Goal: Information Seeking & Learning: Compare options

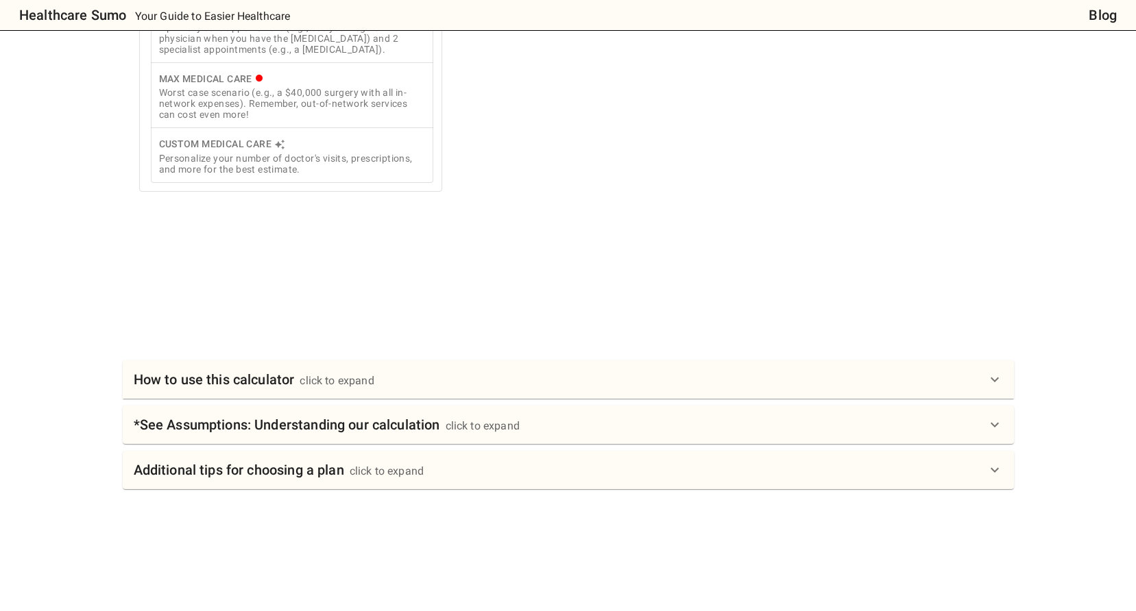
scroll to position [685, 0]
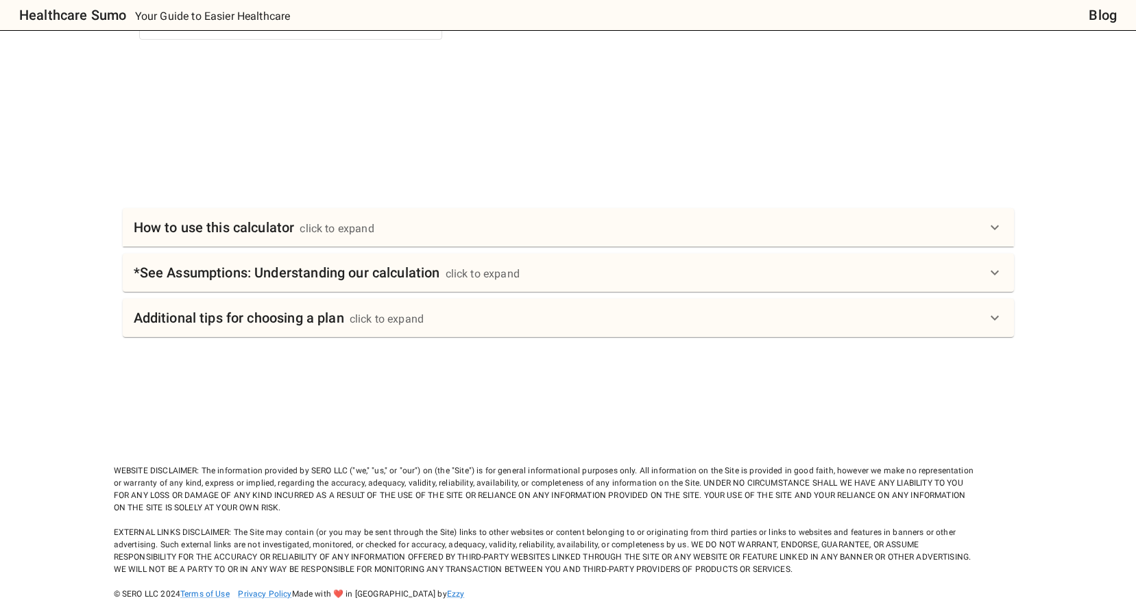
click at [459, 239] on div "How to use this calculator click to expand" at bounding box center [560, 228] width 853 height 22
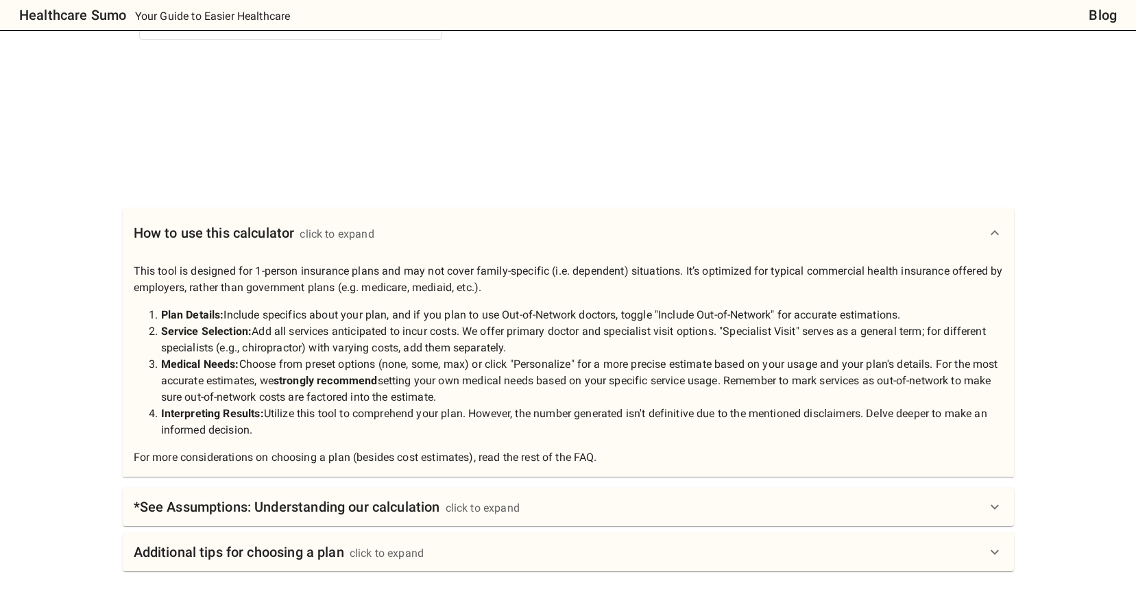
click at [465, 241] on div "How to use this calculator click to expand" at bounding box center [560, 233] width 853 height 22
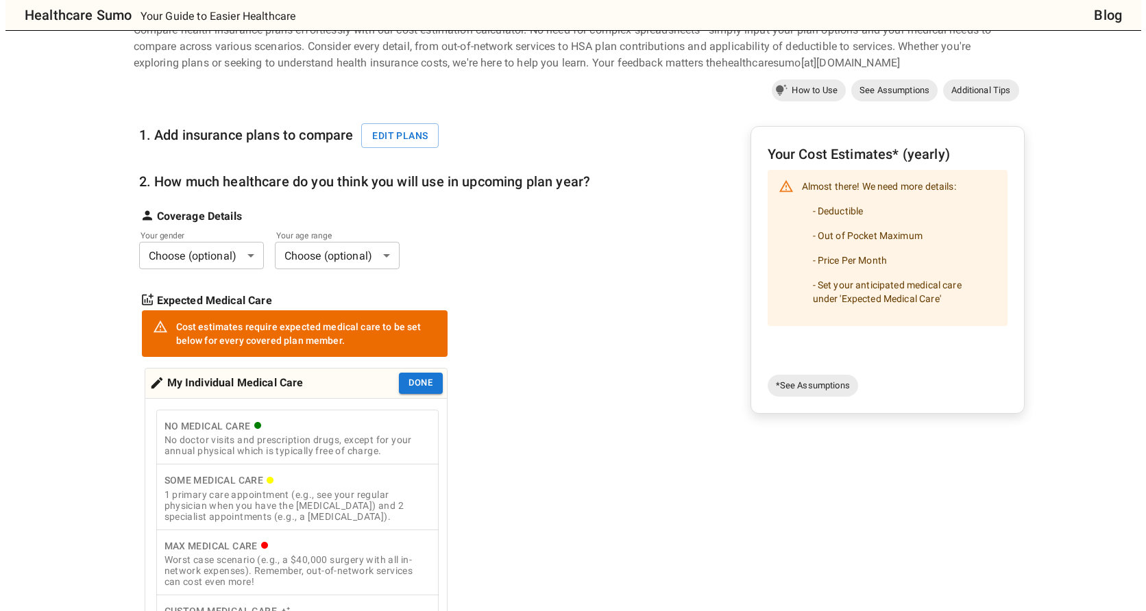
scroll to position [0, 0]
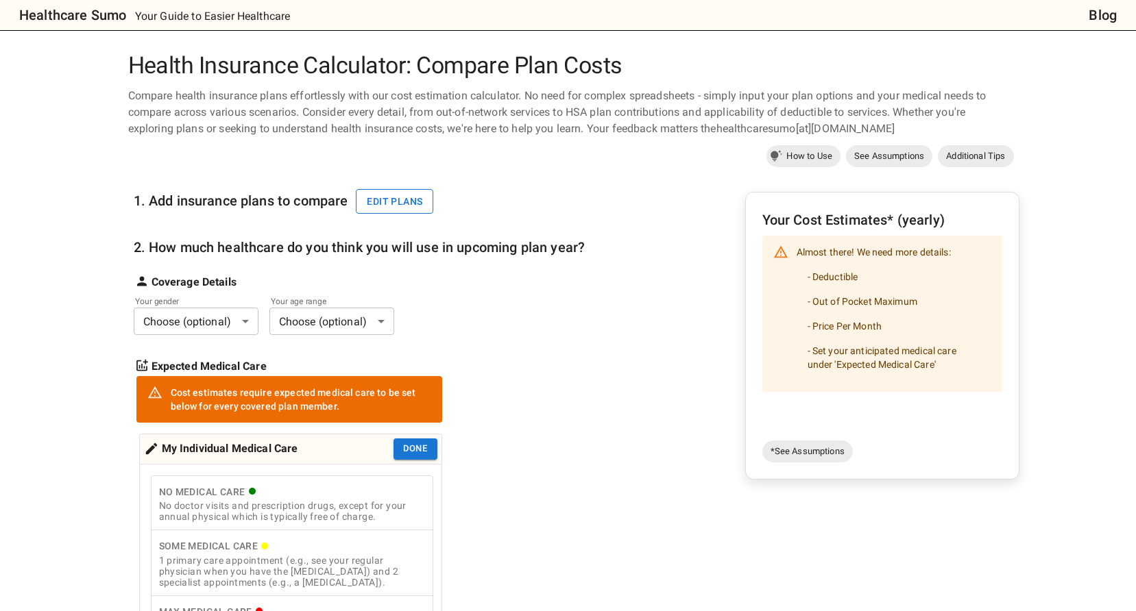
click at [378, 193] on button "Edit plans" at bounding box center [394, 201] width 77 height 25
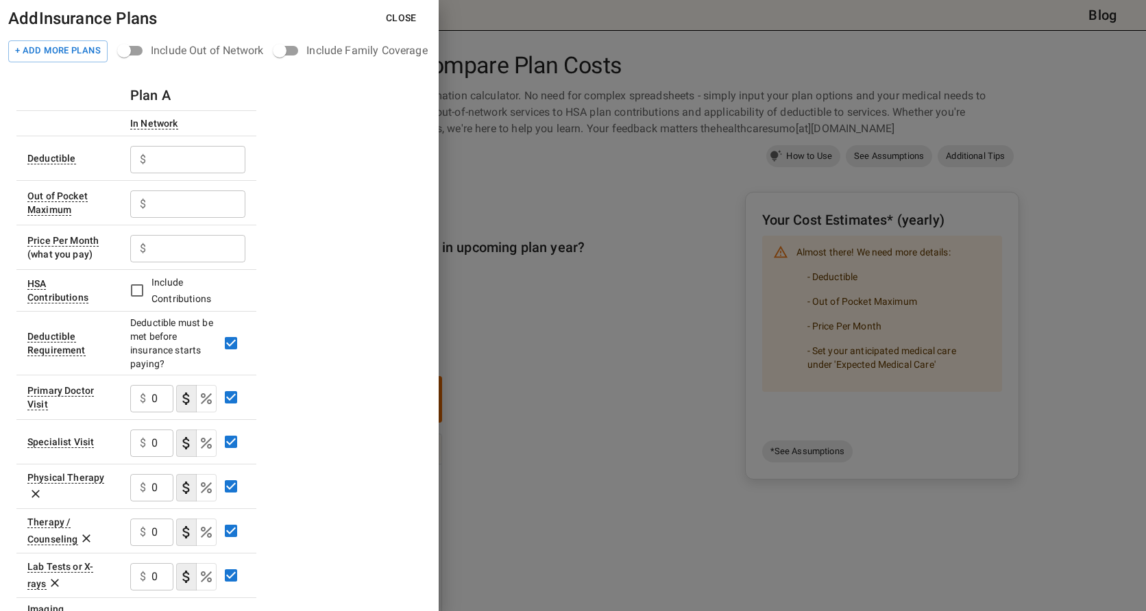
click at [204, 166] on input "text" at bounding box center [198, 159] width 94 height 27
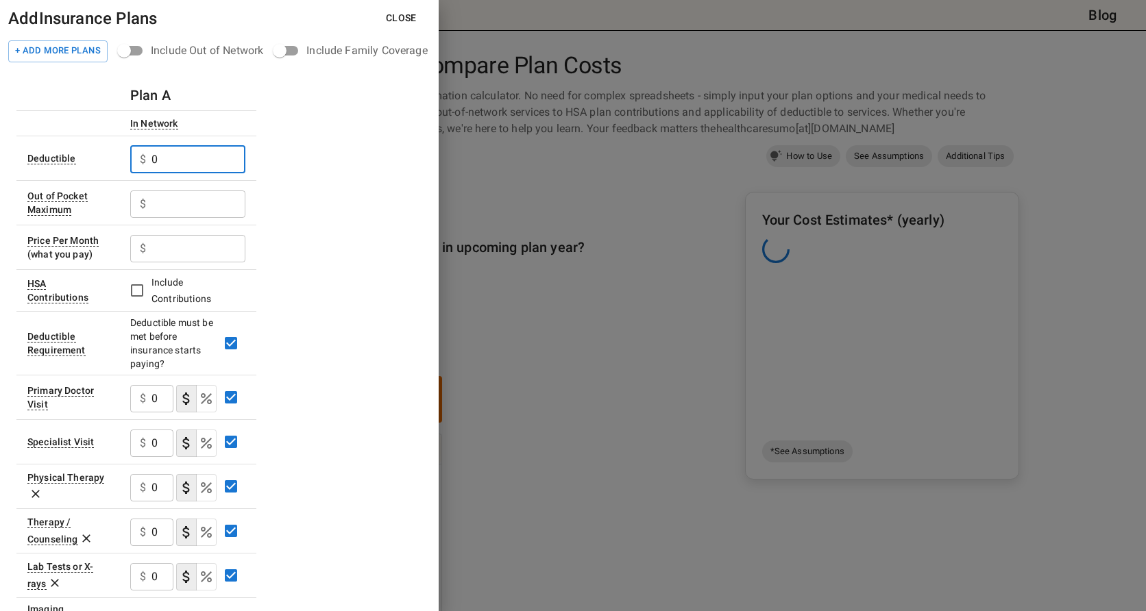
type input "0"
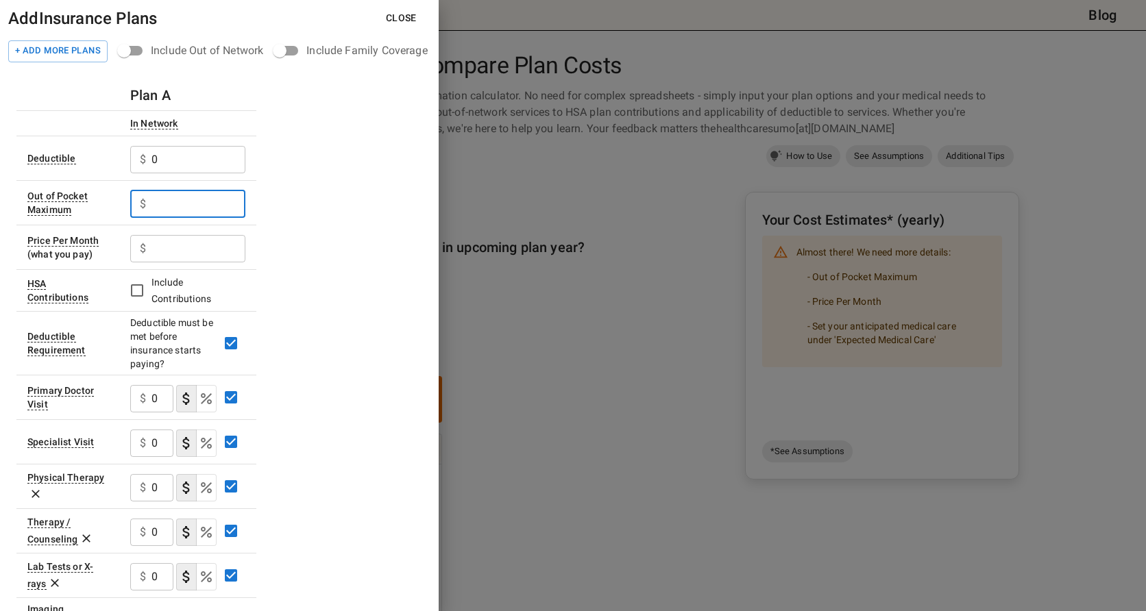
click at [215, 195] on input "text" at bounding box center [198, 204] width 94 height 27
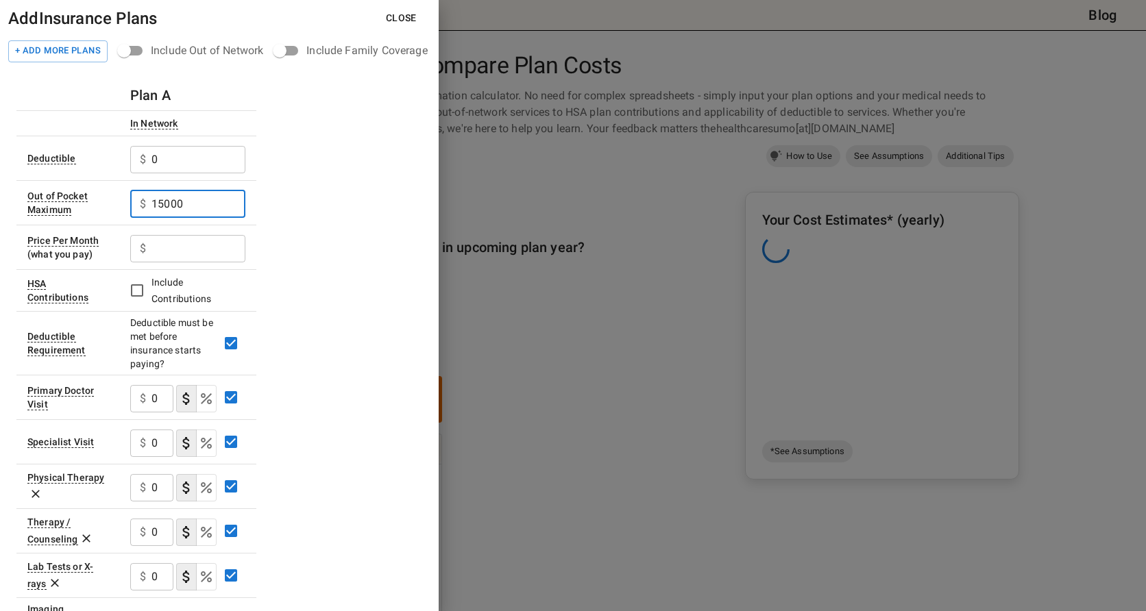
type input "15000"
click at [325, 252] on div "Plan A In Network Deductible $ 0 ​ Out of Pocket Maximum $ 15000 ​ Price Per Mo…" at bounding box center [219, 595] width 406 height 1031
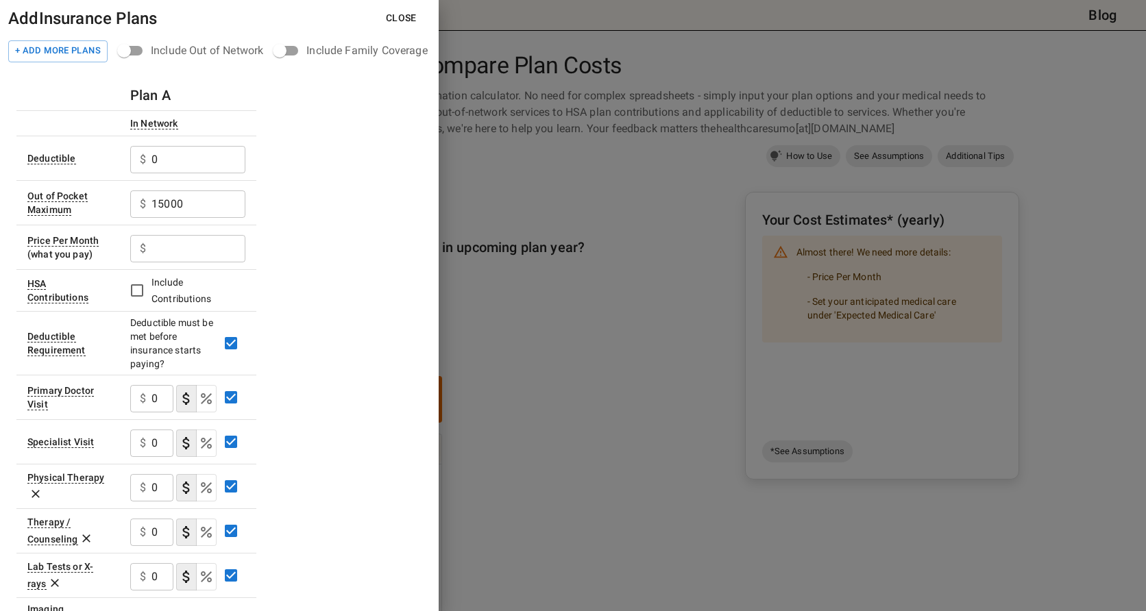
click at [210, 251] on input "text" at bounding box center [198, 248] width 94 height 27
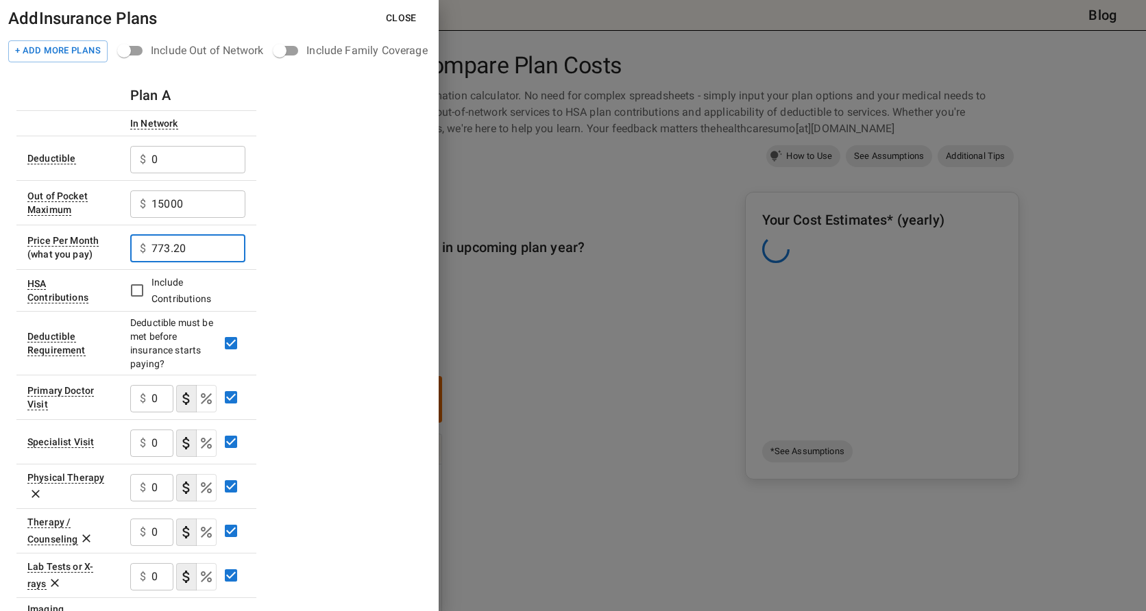
type input "773.20"
click at [388, 267] on div "Plan A In Network Deductible $ 0 ​ Out of Pocket Maximum $ 15000 ​ Price Per Mo…" at bounding box center [219, 595] width 406 height 1031
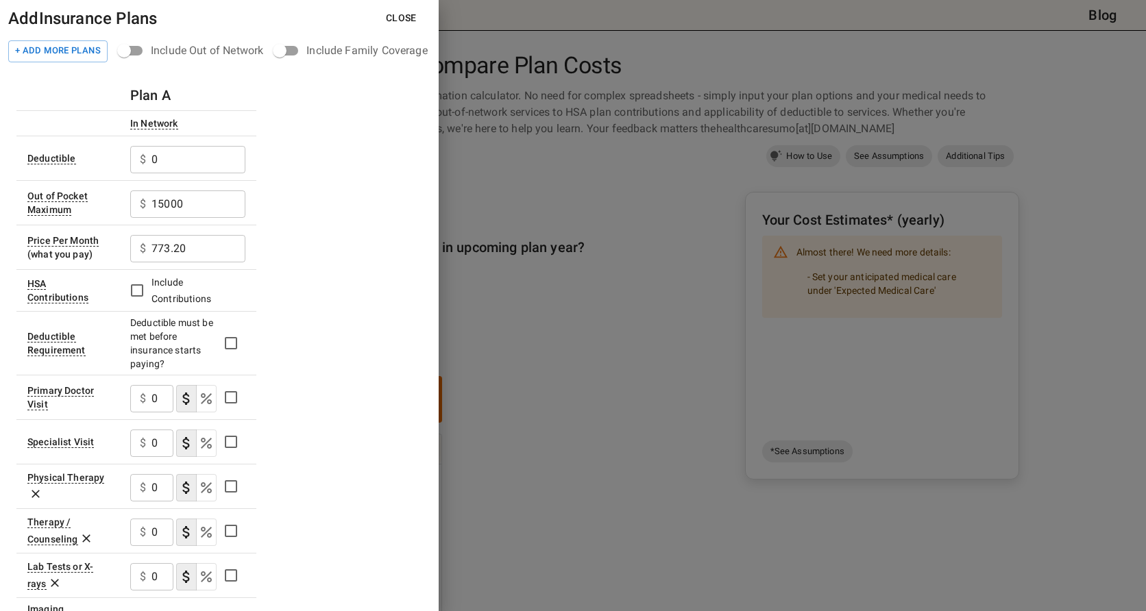
scroll to position [69, 0]
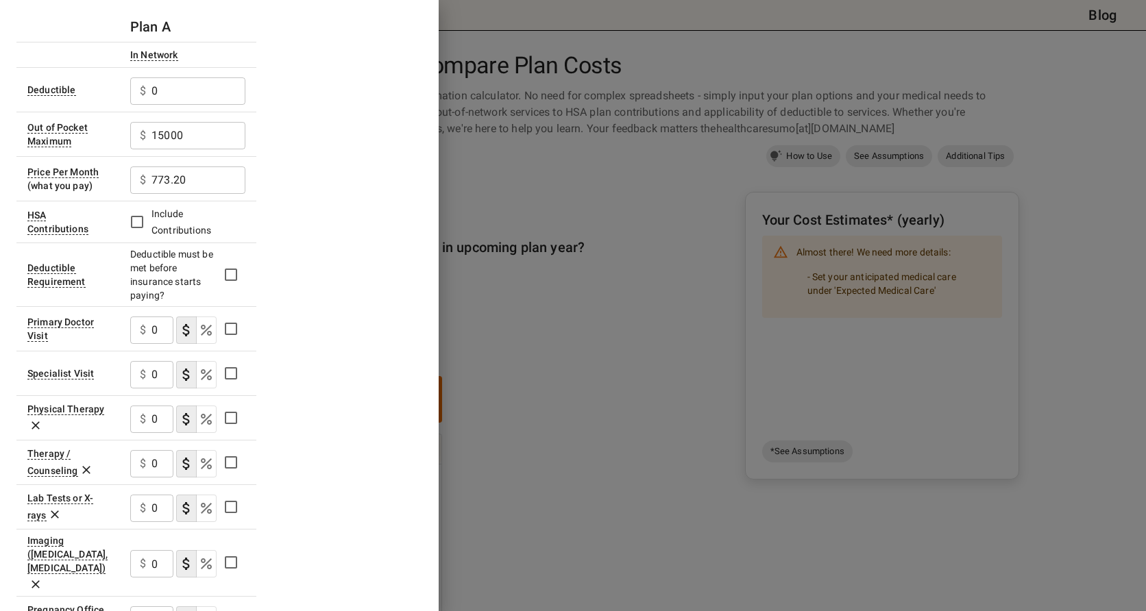
drag, startPoint x: 151, startPoint y: 335, endPoint x: 170, endPoint y: 332, distance: 19.4
click at [151, 334] on div "$ 0 ​" at bounding box center [151, 330] width 43 height 27
type input "35"
drag, startPoint x: 159, startPoint y: 376, endPoint x: 141, endPoint y: 378, distance: 18.6
click at [141, 378] on div "$ 0 ​" at bounding box center [151, 374] width 43 height 27
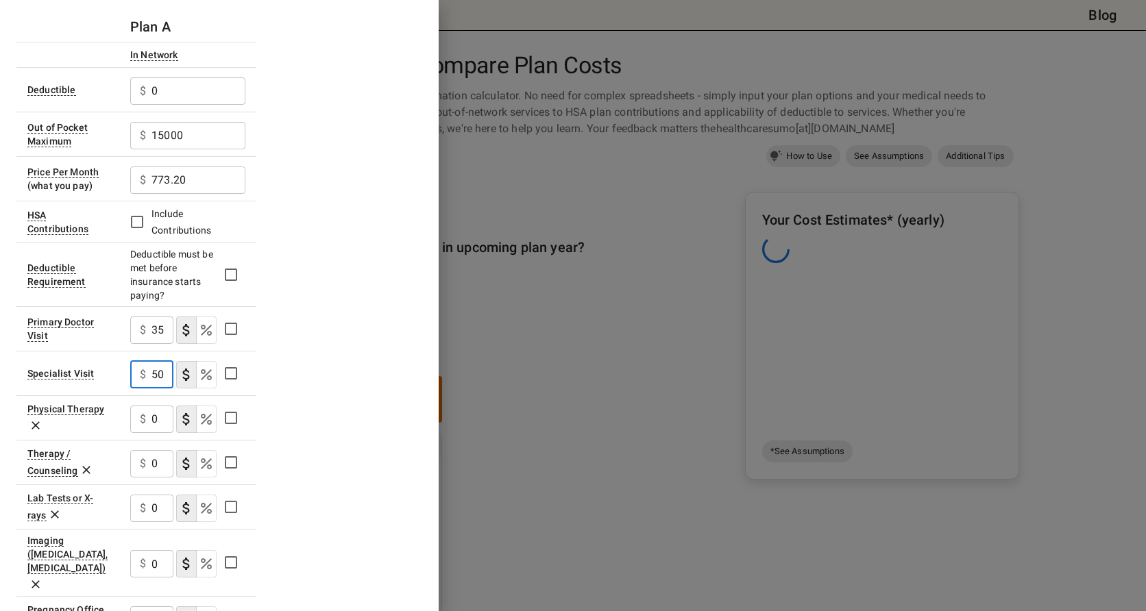
type input "50"
click at [301, 378] on div "Plan A In Network Deductible $ 0 ​ Out of Pocket Maximum $ 15000 ​ Price Per Mo…" at bounding box center [219, 527] width 406 height 1031
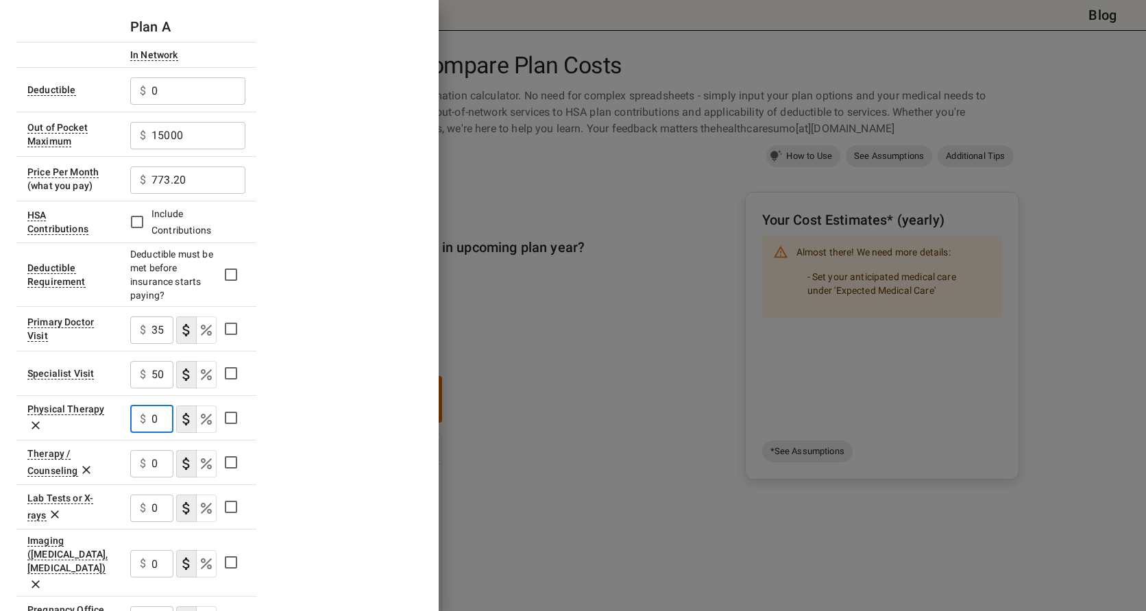
drag, startPoint x: 160, startPoint y: 418, endPoint x: 140, endPoint y: 418, distance: 20.6
click at [140, 418] on div "$ 0 ​" at bounding box center [151, 419] width 43 height 27
type input "35"
click at [157, 463] on input "0" at bounding box center [162, 463] width 22 height 27
click at [138, 467] on div "$ 0 ​" at bounding box center [151, 463] width 43 height 27
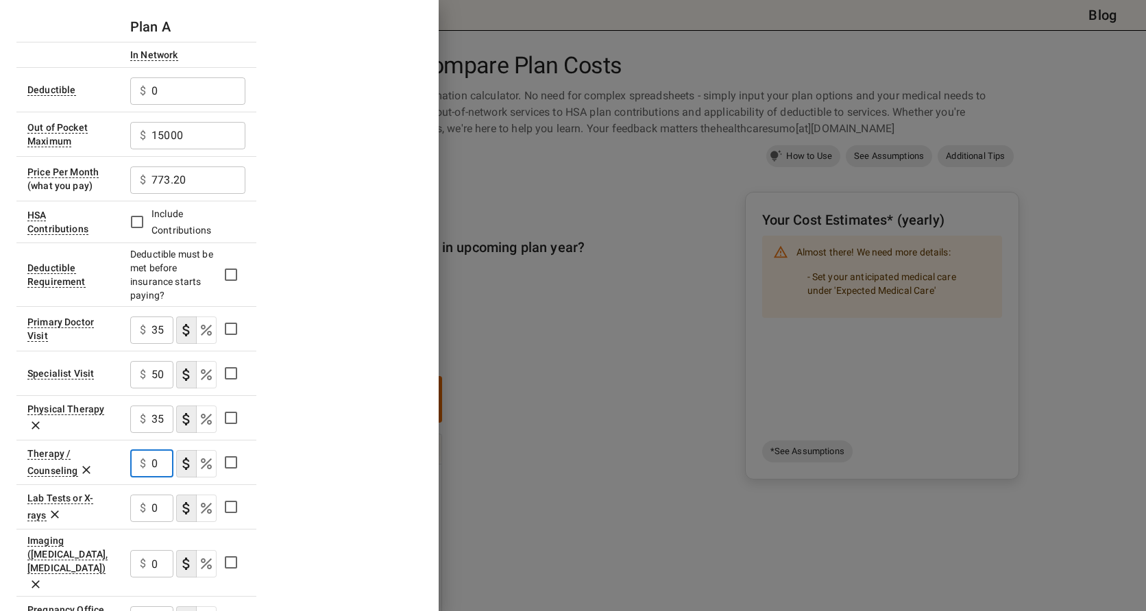
drag, startPoint x: 158, startPoint y: 461, endPoint x: 149, endPoint y: 463, distance: 9.7
click at [149, 463] on div "$ 0 ​" at bounding box center [151, 463] width 43 height 27
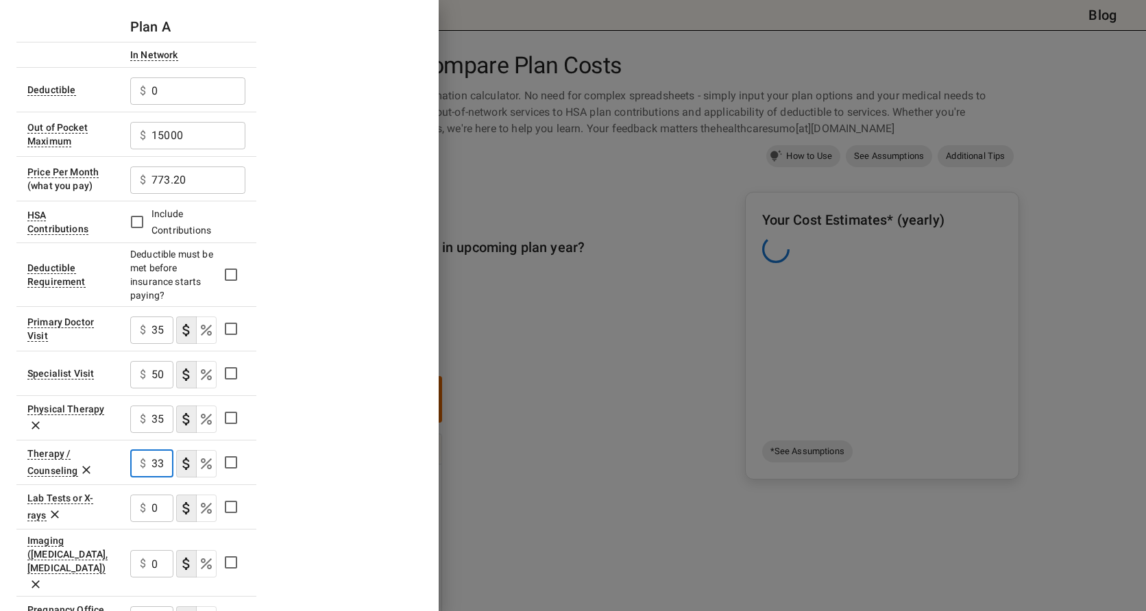
scroll to position [0, 6]
click at [354, 449] on div "Plan A In Network Deductible $ 0 ​ Out of Pocket Maximum $ 15000 ​ Price Per Mo…" at bounding box center [219, 527] width 406 height 1031
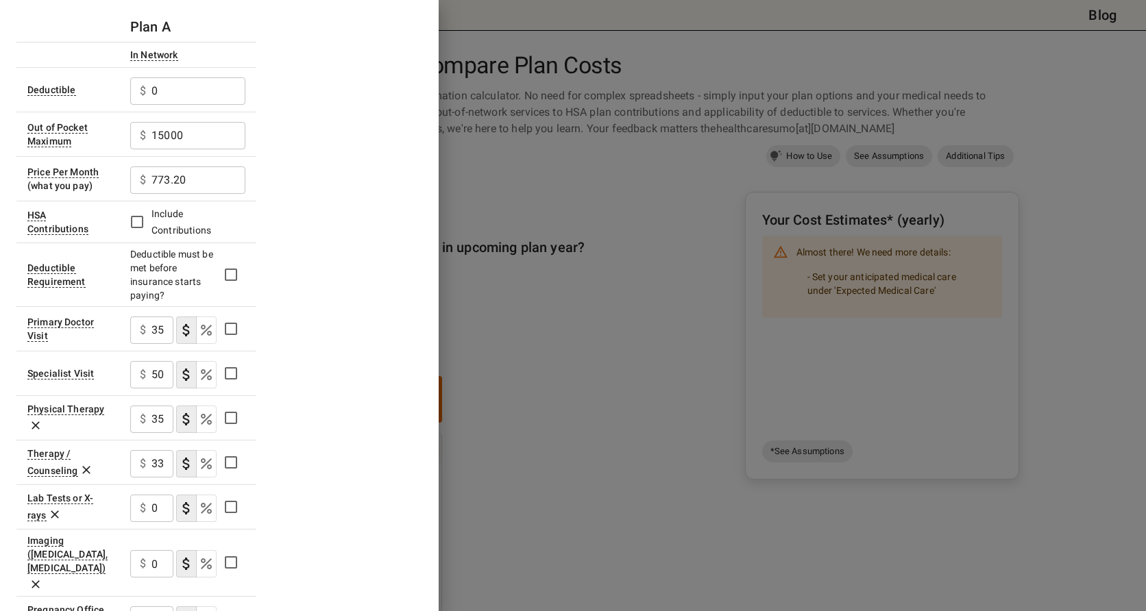
click at [160, 469] on input "335" at bounding box center [162, 463] width 22 height 27
drag, startPoint x: 160, startPoint y: 467, endPoint x: 144, endPoint y: 467, distance: 16.4
click at [144, 467] on div "$ 335 ​" at bounding box center [151, 463] width 43 height 27
drag, startPoint x: 164, startPoint y: 463, endPoint x: 136, endPoint y: 463, distance: 28.1
click at [136, 463] on div "$ 335 ​" at bounding box center [151, 463] width 43 height 27
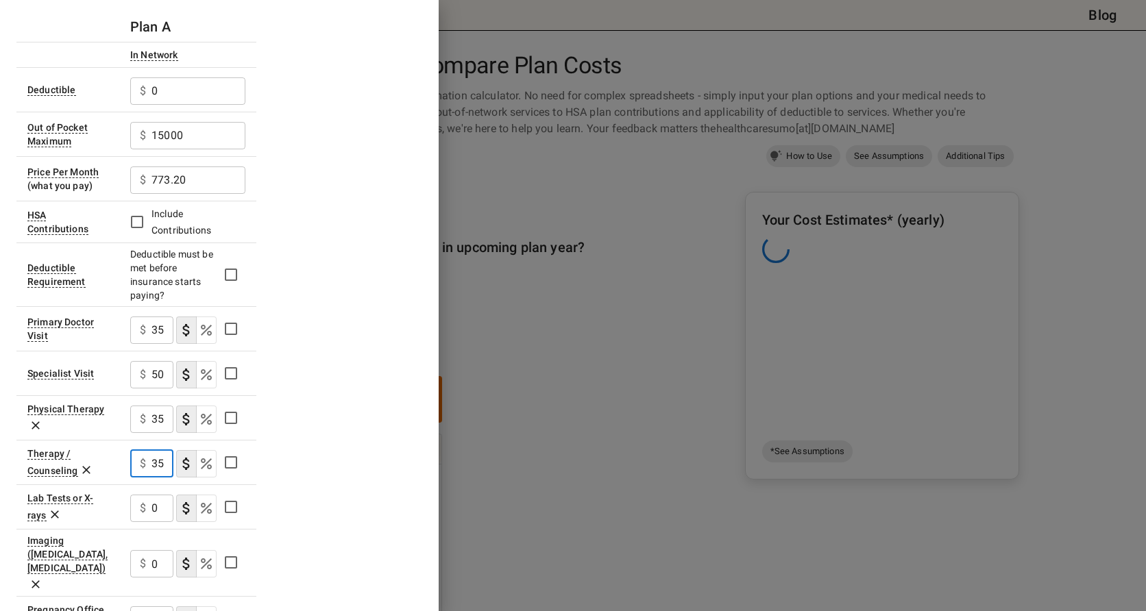
scroll to position [0, 1]
type input "355"
click at [383, 441] on div "Plan A In Network Deductible $ 0 ​ Out of Pocket Maximum $ 15000 ​ Price Per Mo…" at bounding box center [219, 527] width 406 height 1031
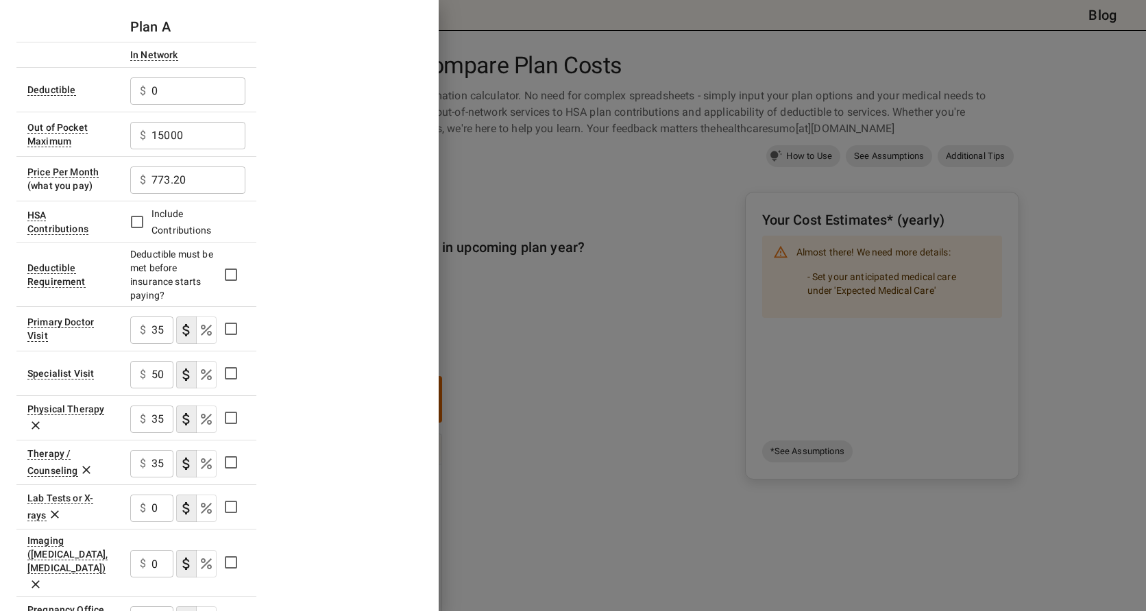
click at [162, 511] on input "0" at bounding box center [162, 508] width 22 height 27
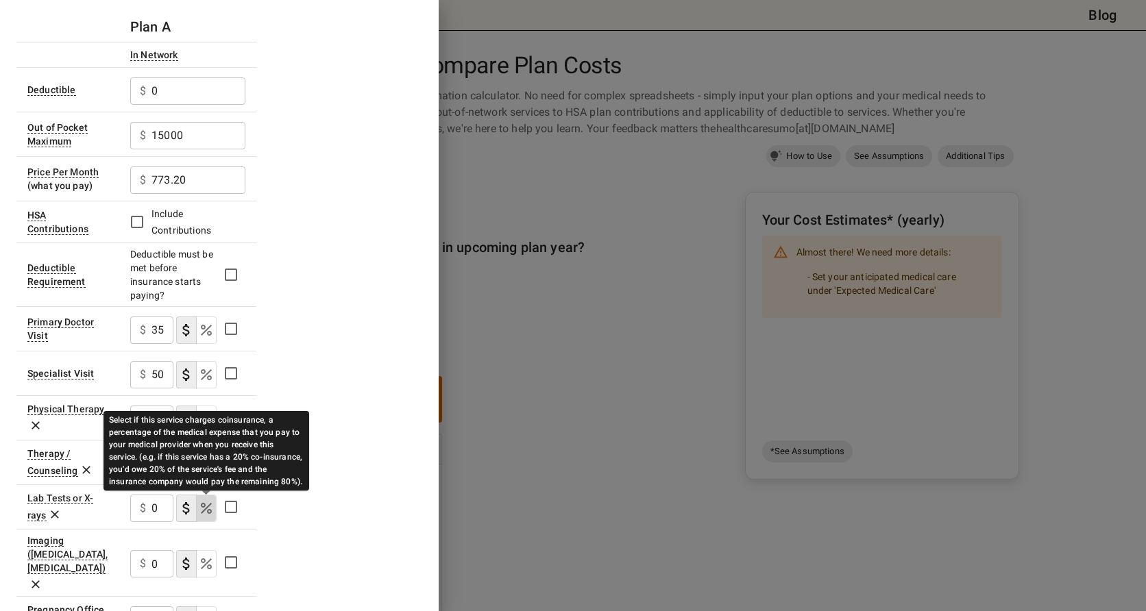
click at [202, 512] on icon "Select if this service charges coinsurance, a percentage of the medical expense…" at bounding box center [206, 508] width 16 height 16
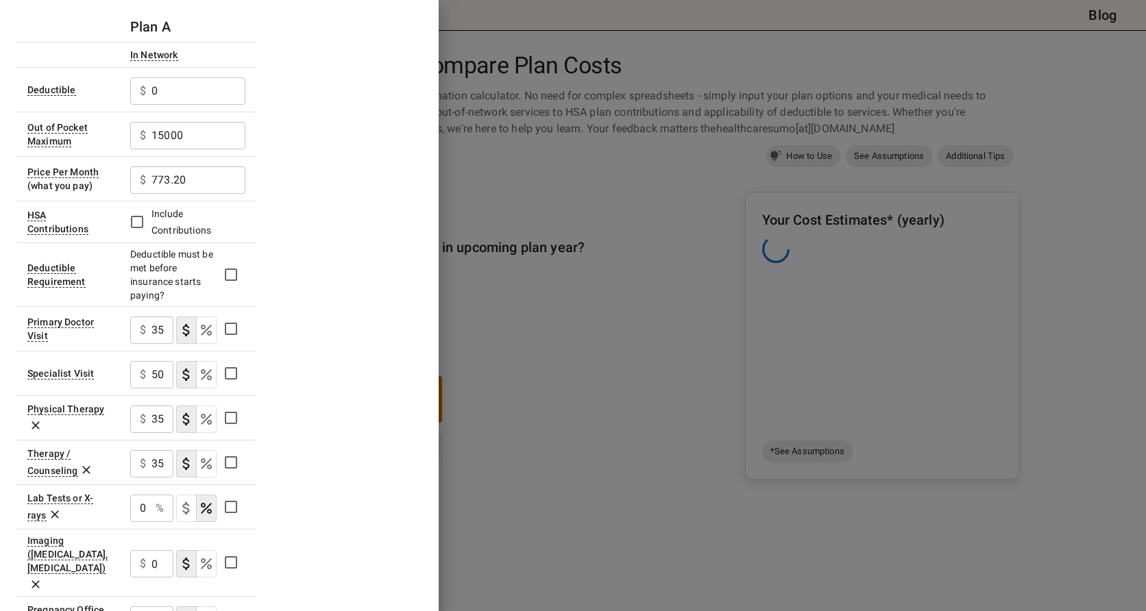
click at [145, 511] on input "0" at bounding box center [140, 508] width 20 height 27
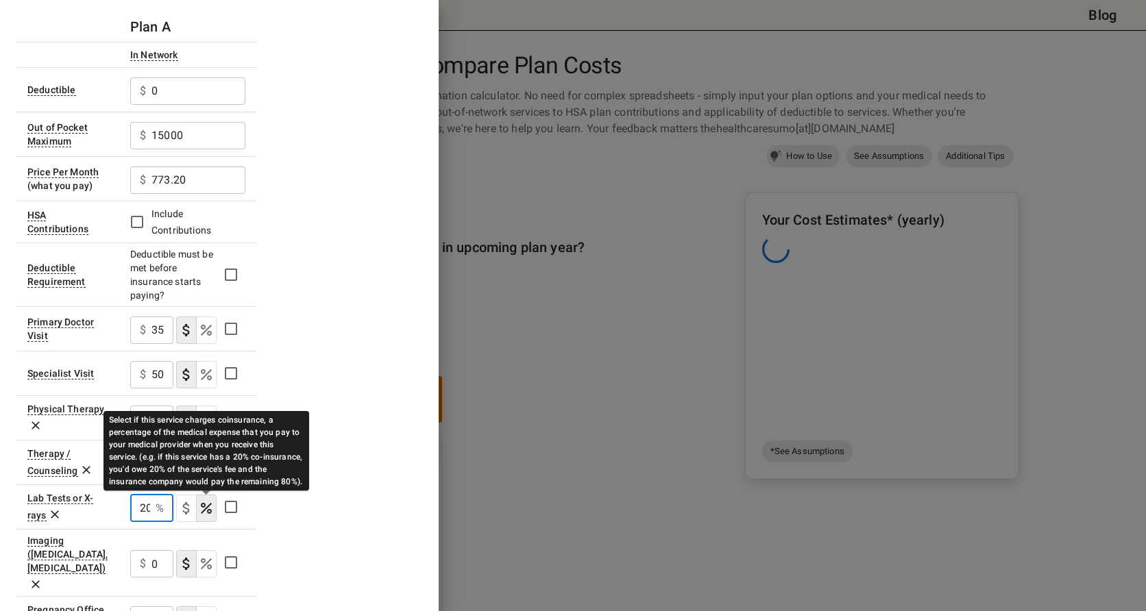
scroll to position [0, 2]
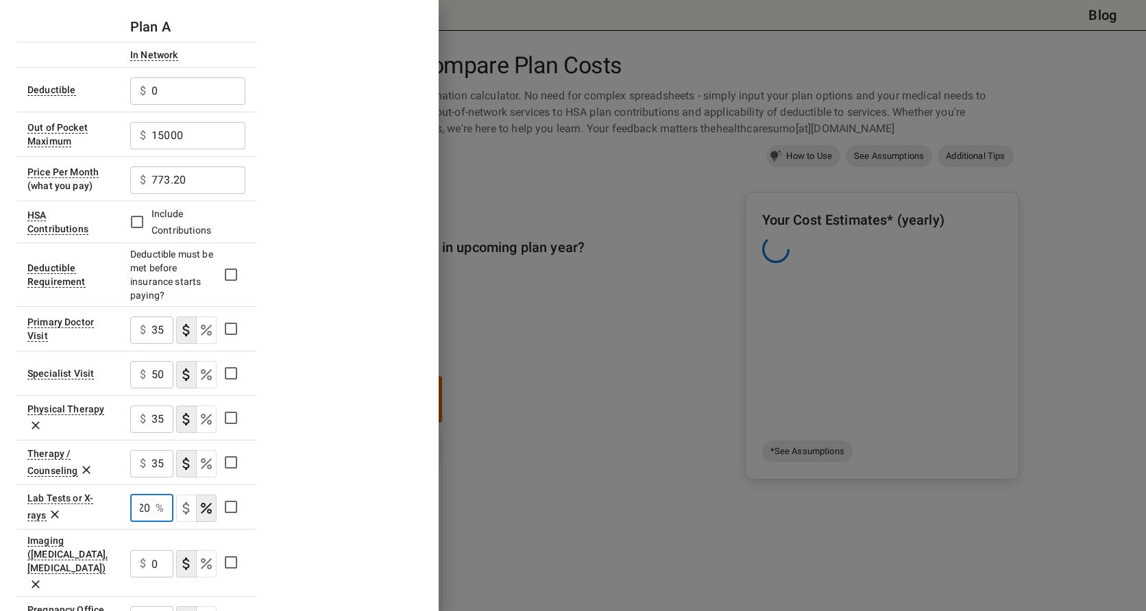
type input "20"
drag, startPoint x: 315, startPoint y: 489, endPoint x: 324, endPoint y: 489, distance: 8.9
click at [324, 489] on div "Plan A In Network Deductible $ 0 ​ Out of Pocket Maximum $ 15000 ​ Price Per Mo…" at bounding box center [219, 527] width 406 height 1031
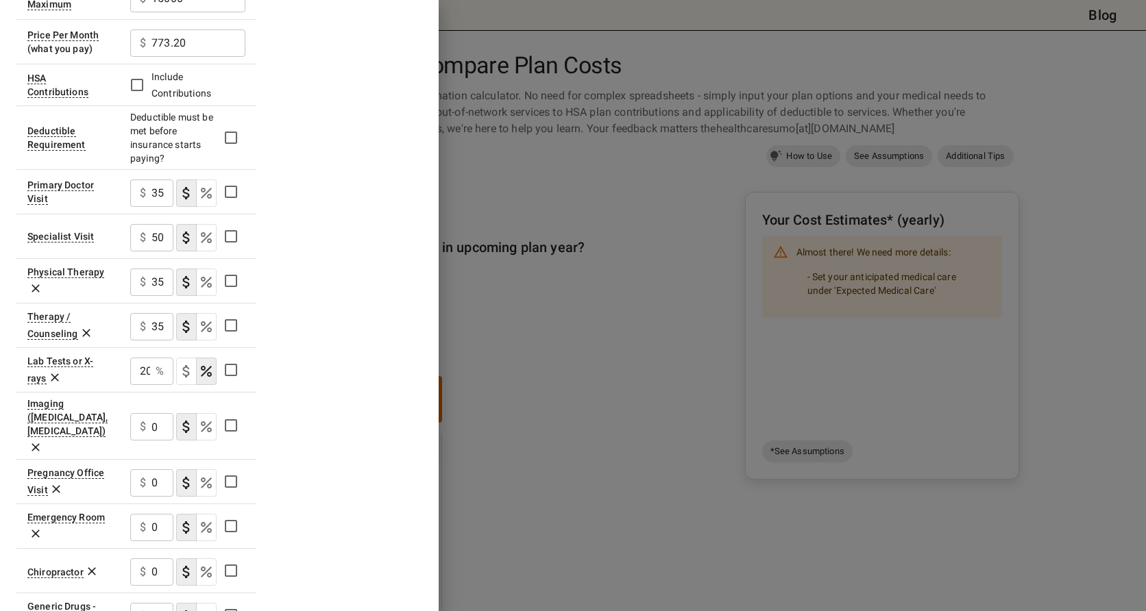
scroll to position [274, 0]
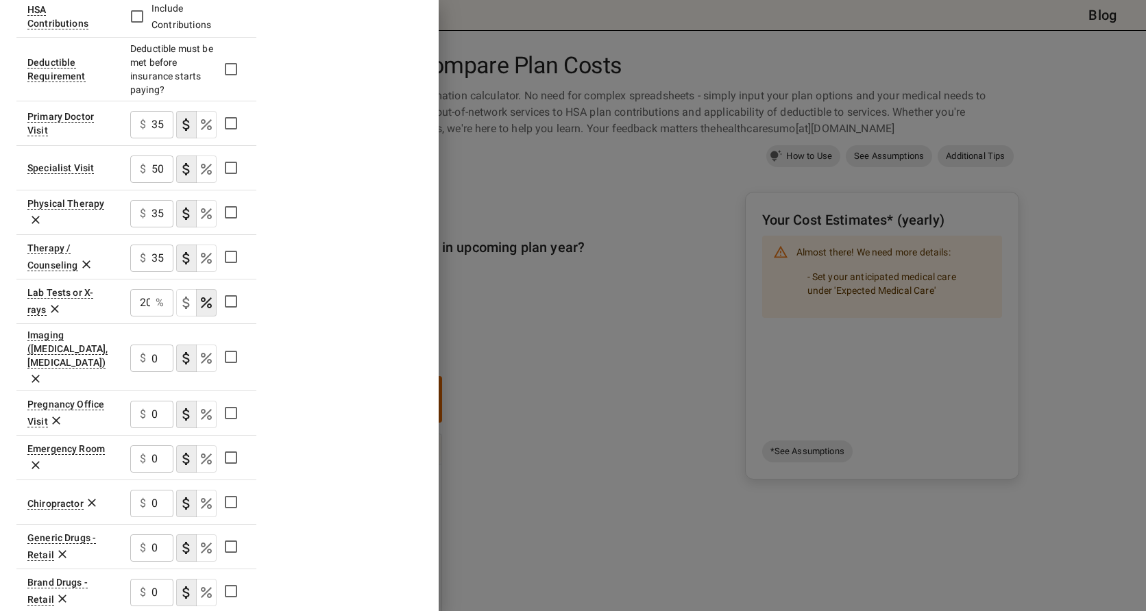
click at [152, 347] on input "0" at bounding box center [162, 358] width 22 height 27
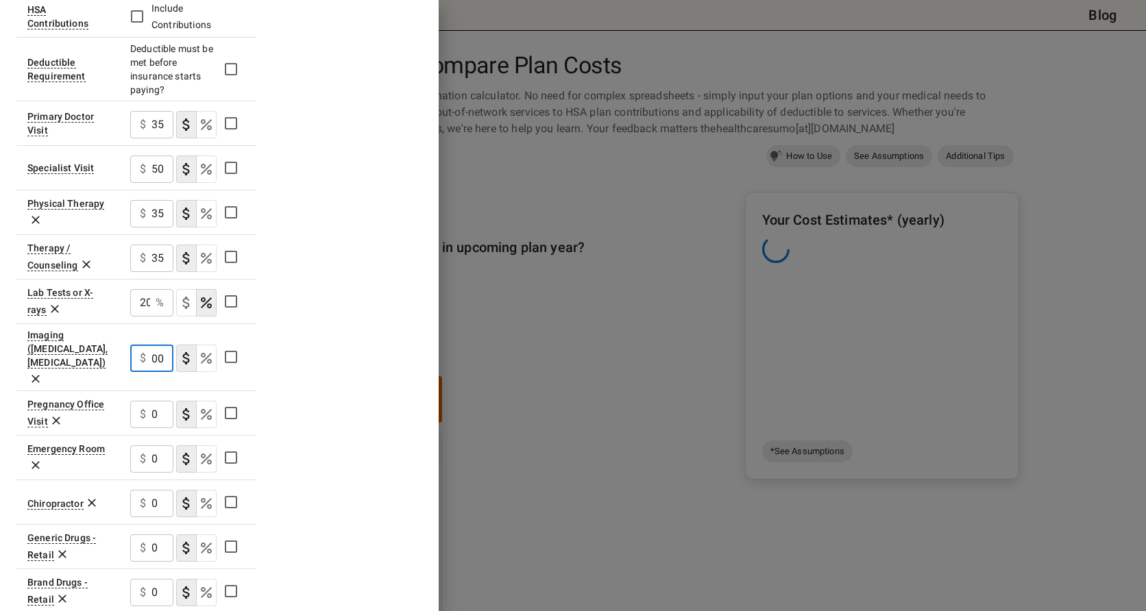
scroll to position [0, 6]
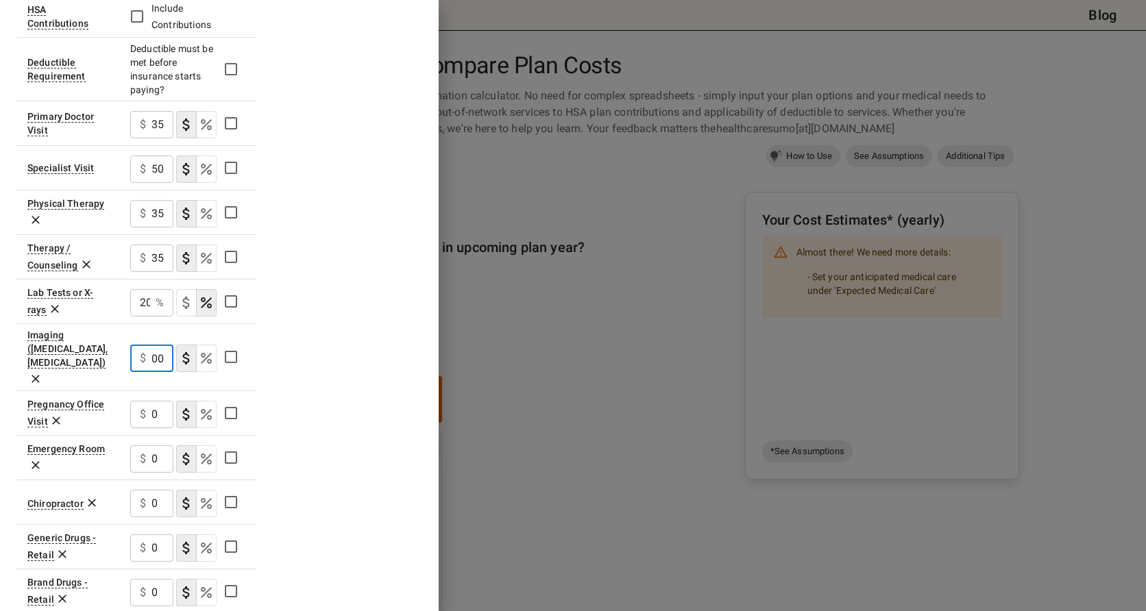
type input "100"
click at [363, 374] on div "Plan A In Network Deductible $ 0 ​ Out of Pocket Maximum $ 15000 ​ Price Per Mo…" at bounding box center [219, 321] width 406 height 1031
click at [157, 351] on input "100" at bounding box center [162, 358] width 22 height 27
click at [164, 401] on input "0" at bounding box center [162, 414] width 22 height 27
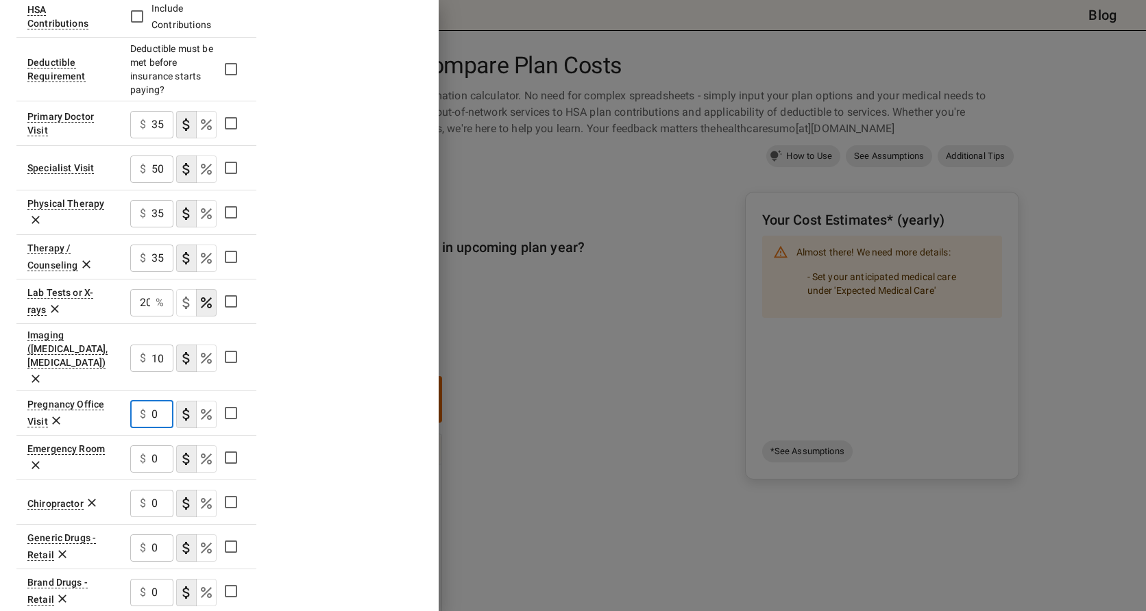
click at [313, 393] on div "Plan A In Network Deductible $ 0 ​ Out of Pocket Maximum $ 15000 ​ Price Per Mo…" at bounding box center [219, 321] width 406 height 1031
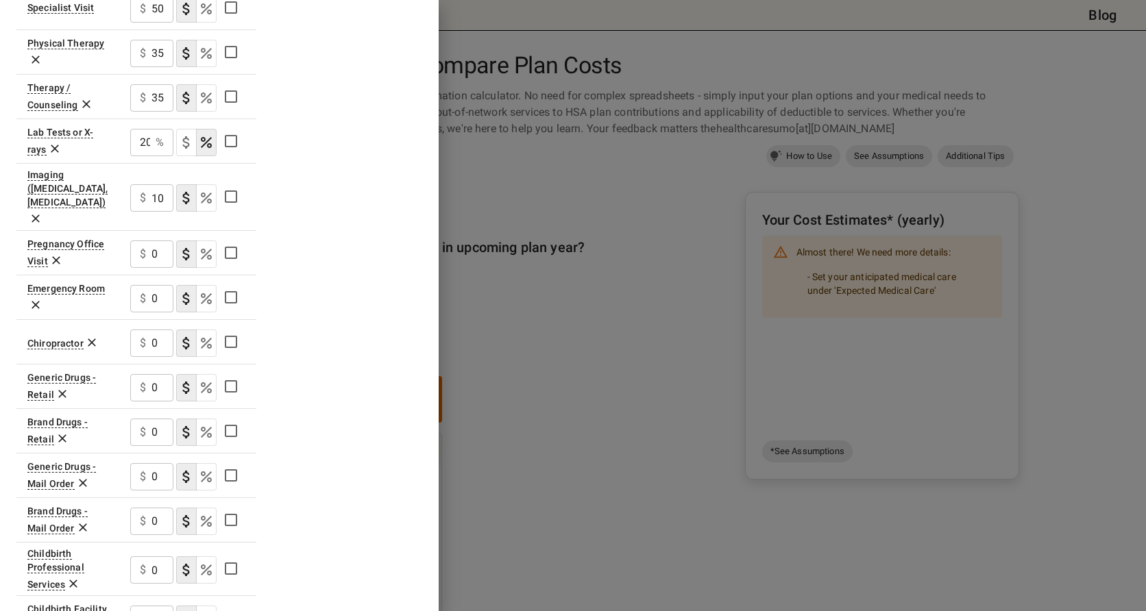
scroll to position [411, 0]
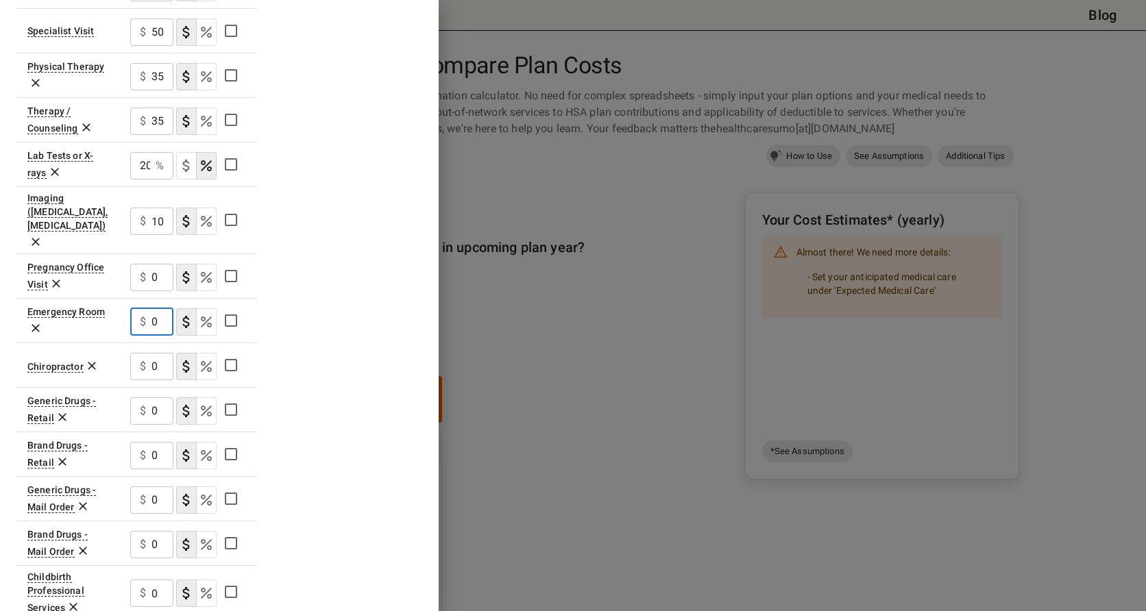
click at [162, 308] on input "0" at bounding box center [162, 321] width 22 height 27
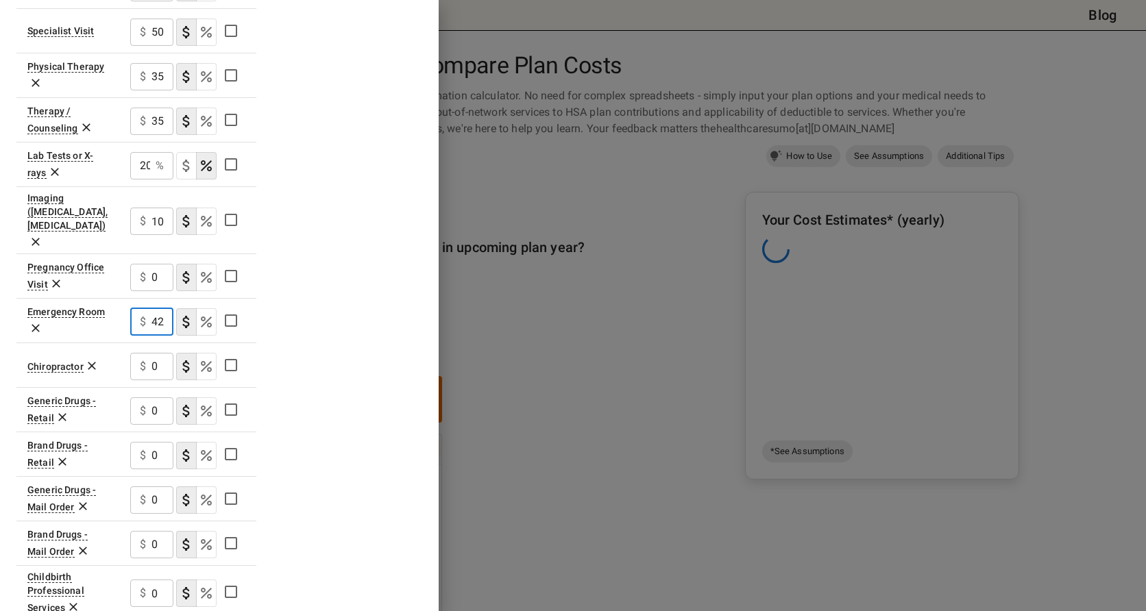
scroll to position [0, 6]
type input "425"
click at [366, 334] on div "Plan A In Network Deductible $ 0 ​ Out of Pocket Maximum $ 15000 ​ Price Per Mo…" at bounding box center [219, 184] width 406 height 1031
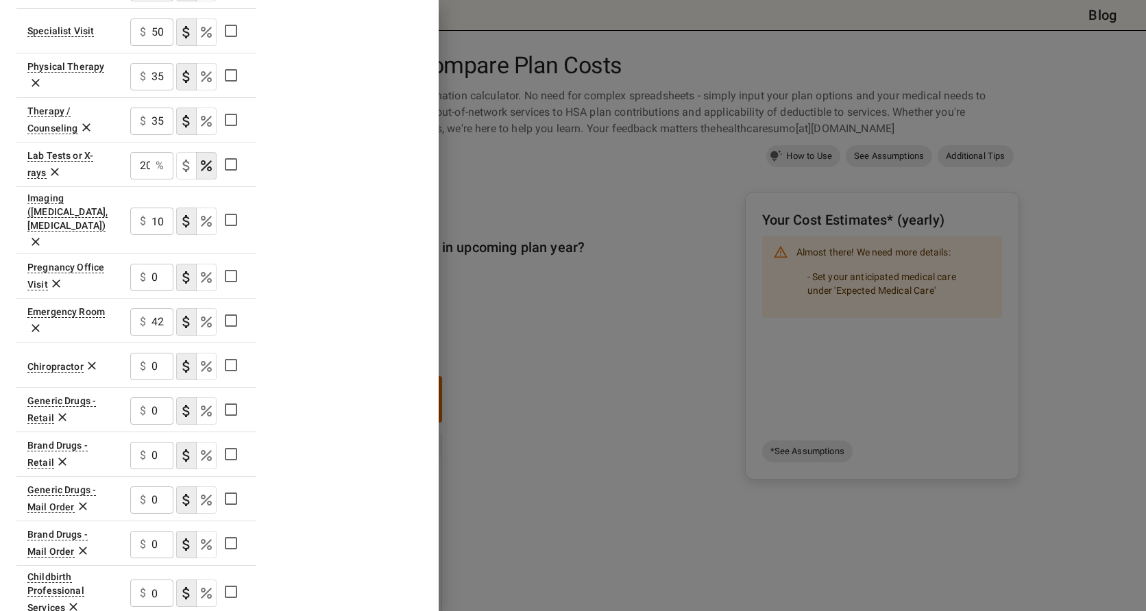
click at [158, 353] on input "0" at bounding box center [162, 366] width 22 height 27
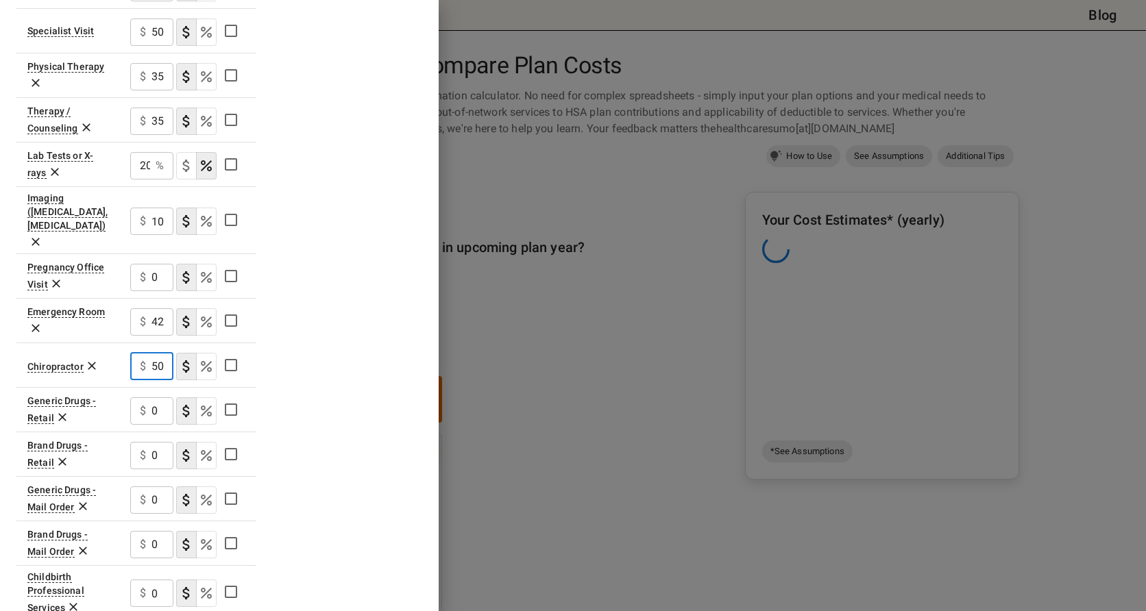
click at [339, 359] on div "Plan A In Network Deductible $ 0 ​ Out of Pocket Maximum $ 15000 ​ Price Per Mo…" at bounding box center [219, 184] width 406 height 1031
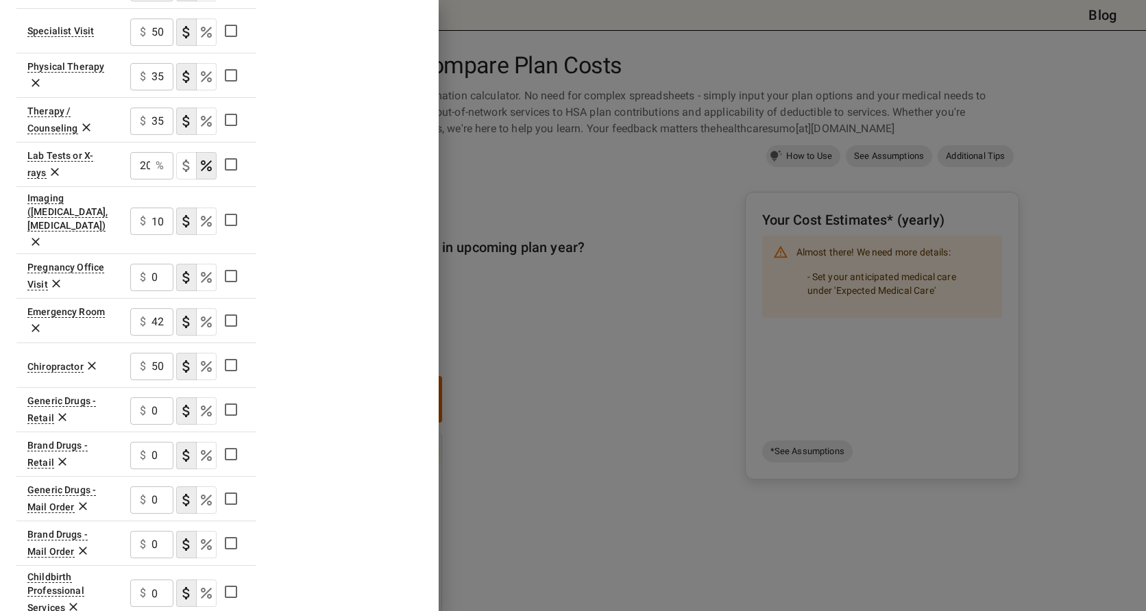
click at [164, 353] on input "50" at bounding box center [162, 366] width 22 height 27
type input "5"
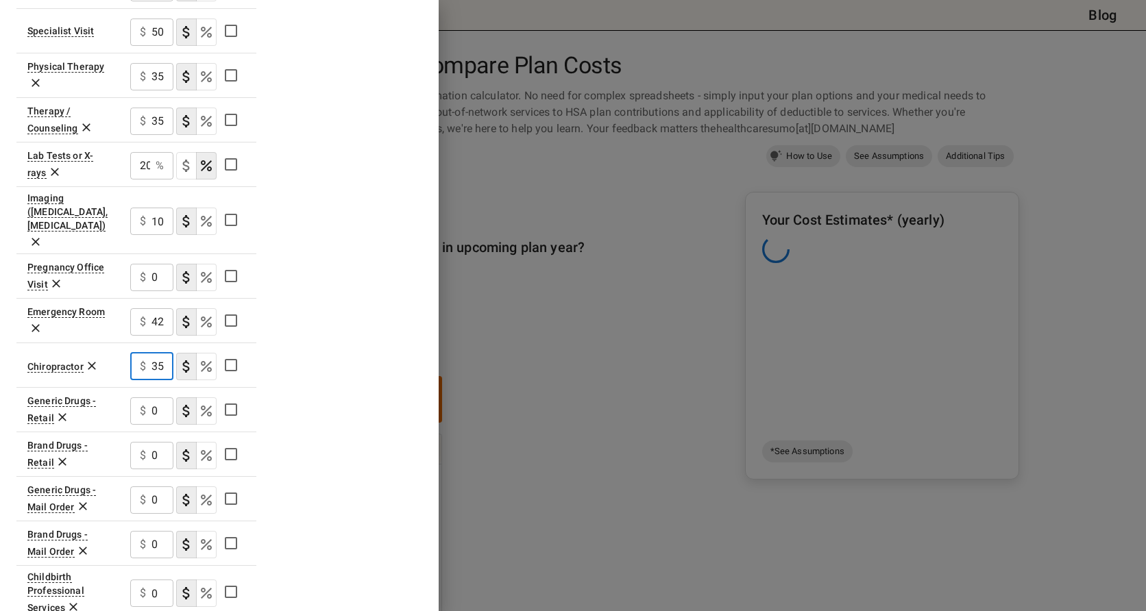
type input "35"
click at [289, 350] on div "Plan A In Network Deductible $ 0 ​ Out of Pocket Maximum $ 15000 ​ Price Per Mo…" at bounding box center [219, 184] width 406 height 1031
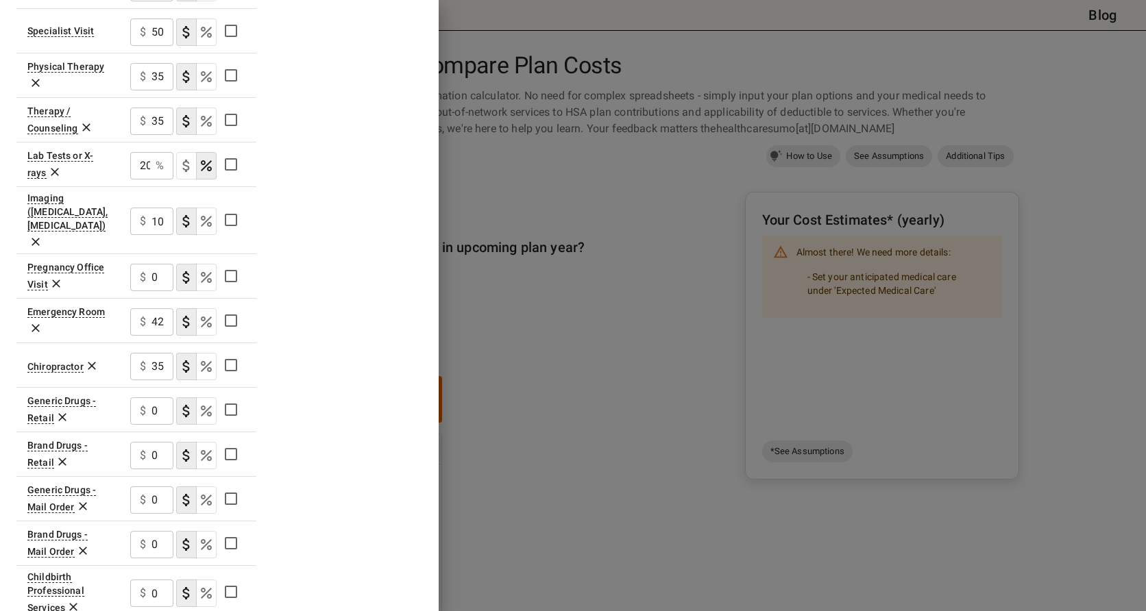
click at [164, 398] on input "0" at bounding box center [162, 411] width 22 height 27
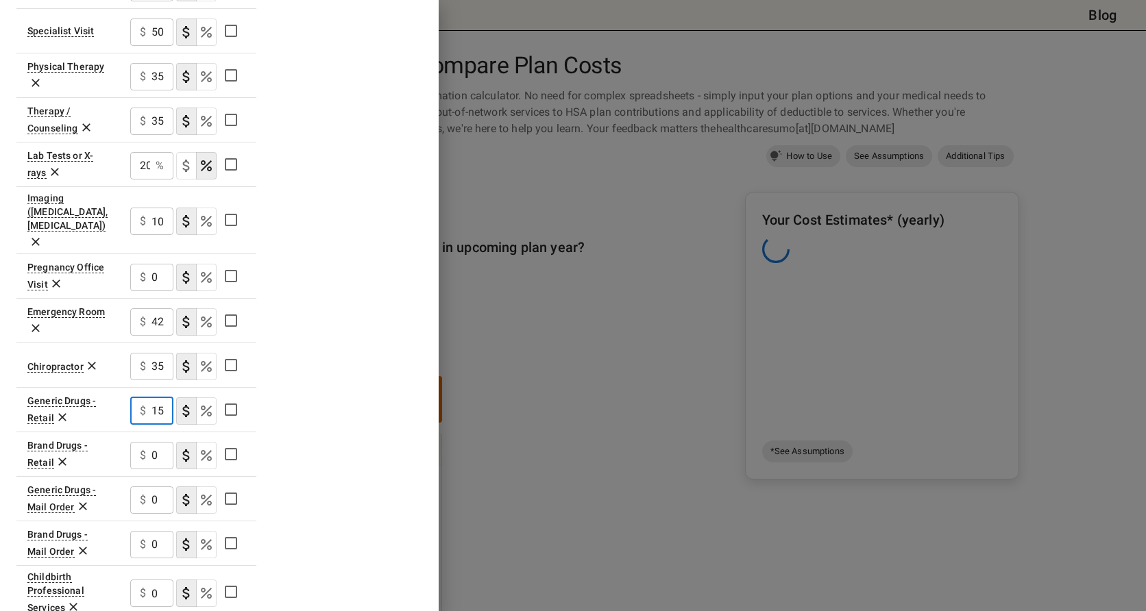
type input "15"
click at [310, 413] on div "Plan A In Network Deductible $ 0 ​ Out of Pocket Maximum $ 15000 ​ Price Per Mo…" at bounding box center [219, 184] width 406 height 1031
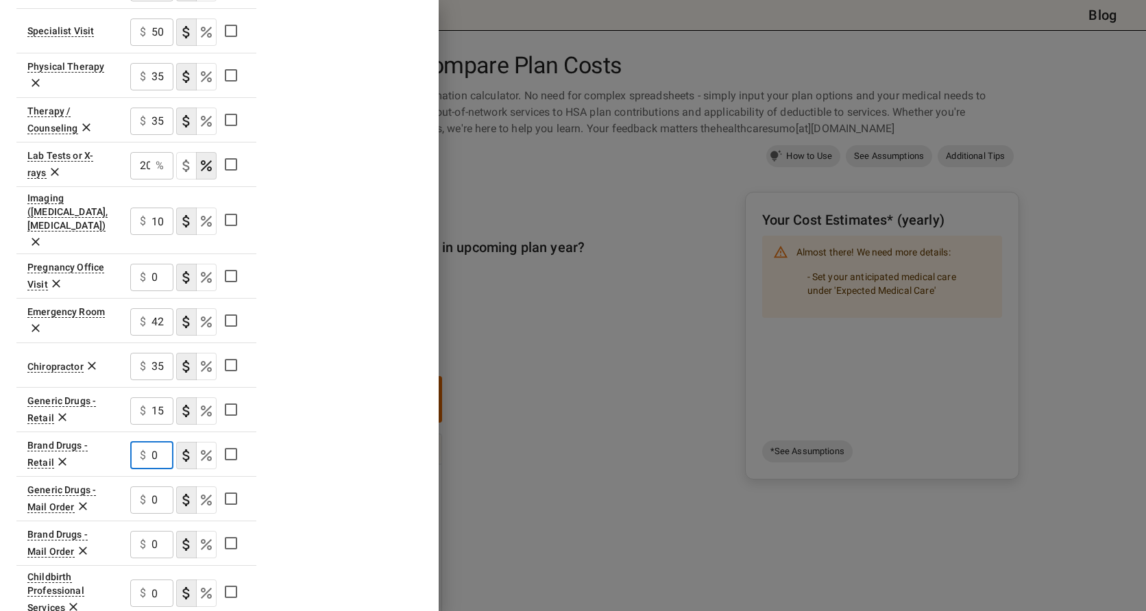
click at [164, 442] on input "0" at bounding box center [162, 455] width 22 height 27
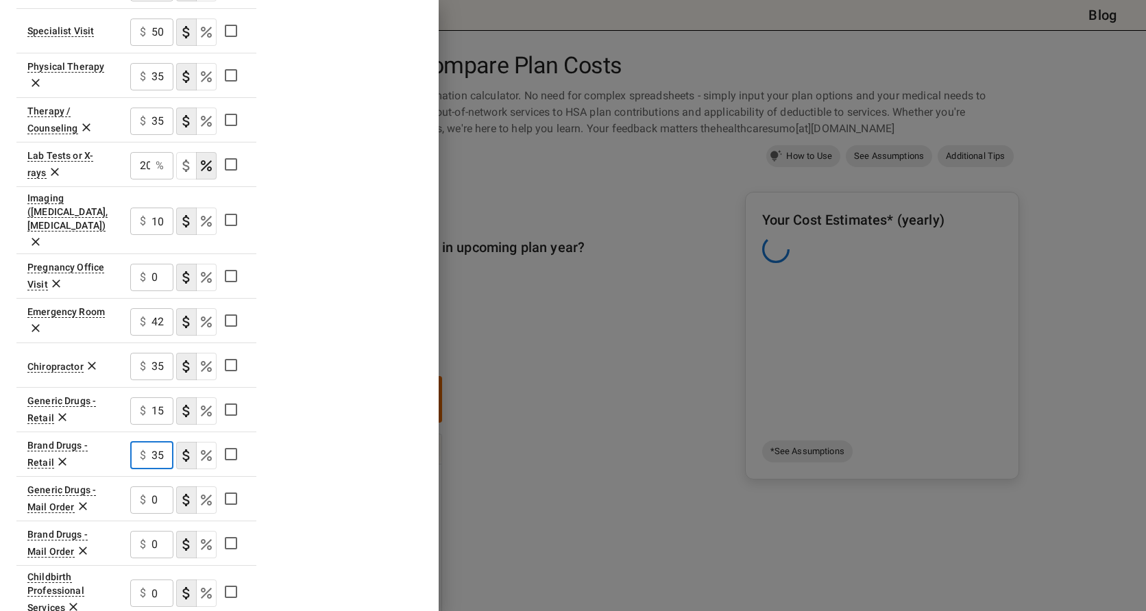
type input "35"
click at [202, 448] on icon "Select if this service charges coinsurance, a percentage of the medical expense…" at bounding box center [206, 456] width 16 height 16
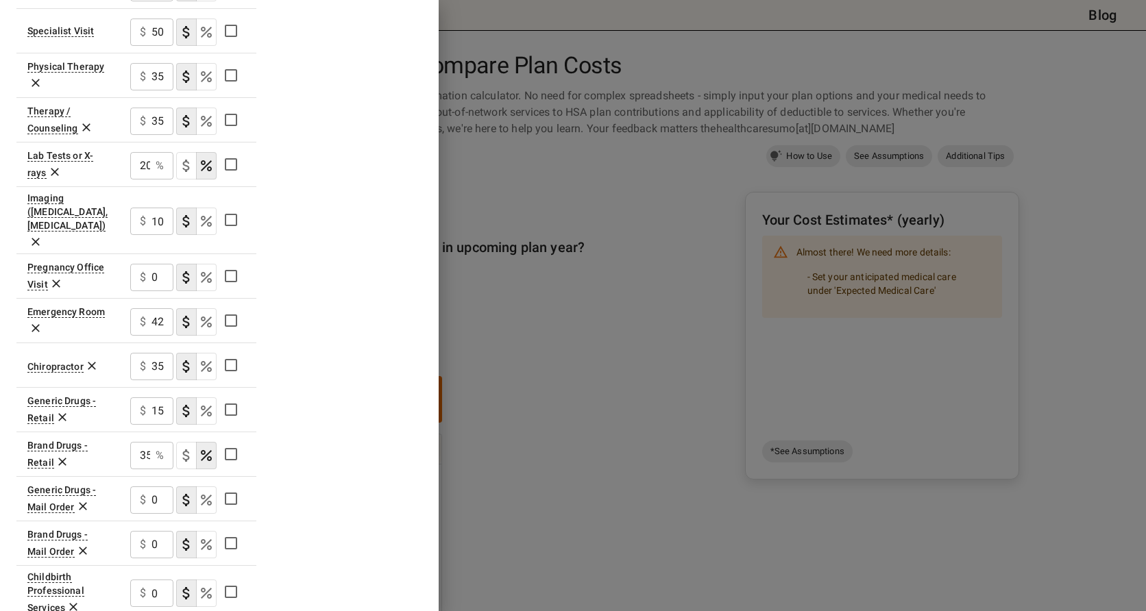
click at [356, 430] on div "Plan A In Network Deductible $ 0 ​ Out of Pocket Maximum $ 15000 ​ Price Per Mo…" at bounding box center [219, 184] width 406 height 1031
click at [80, 500] on icon at bounding box center [83, 507] width 14 height 14
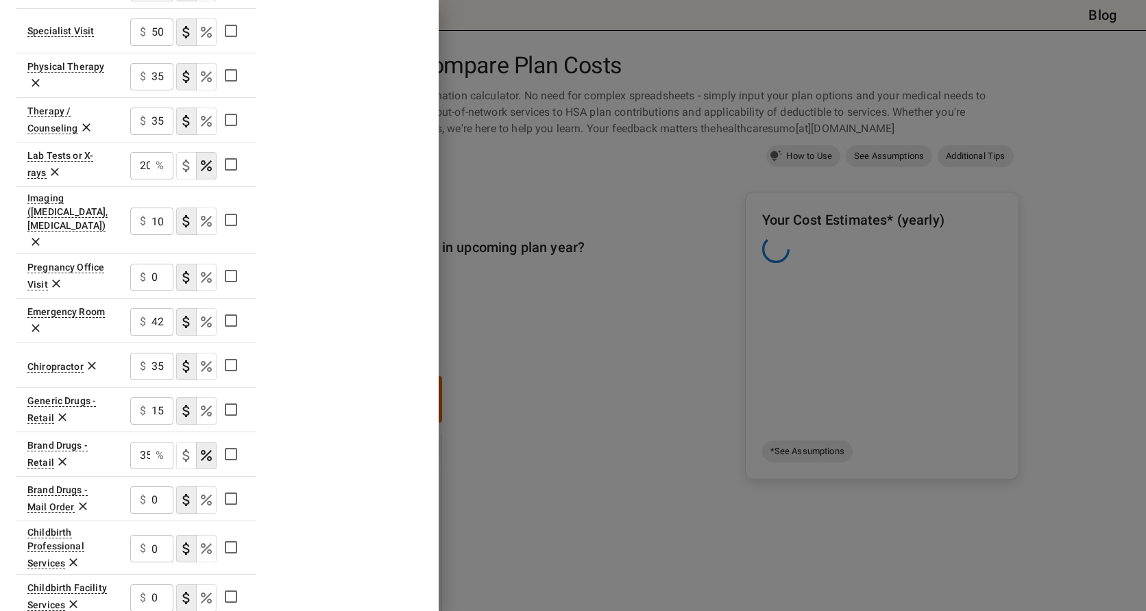
click at [91, 363] on icon at bounding box center [92, 367] width 8 height 8
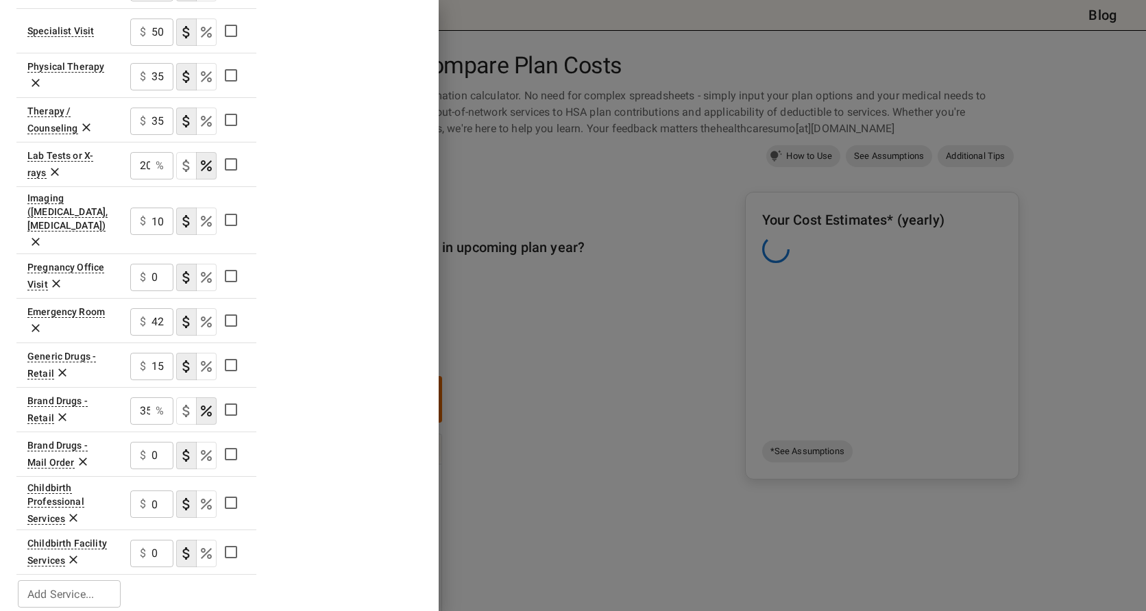
scroll to position [405, 0]
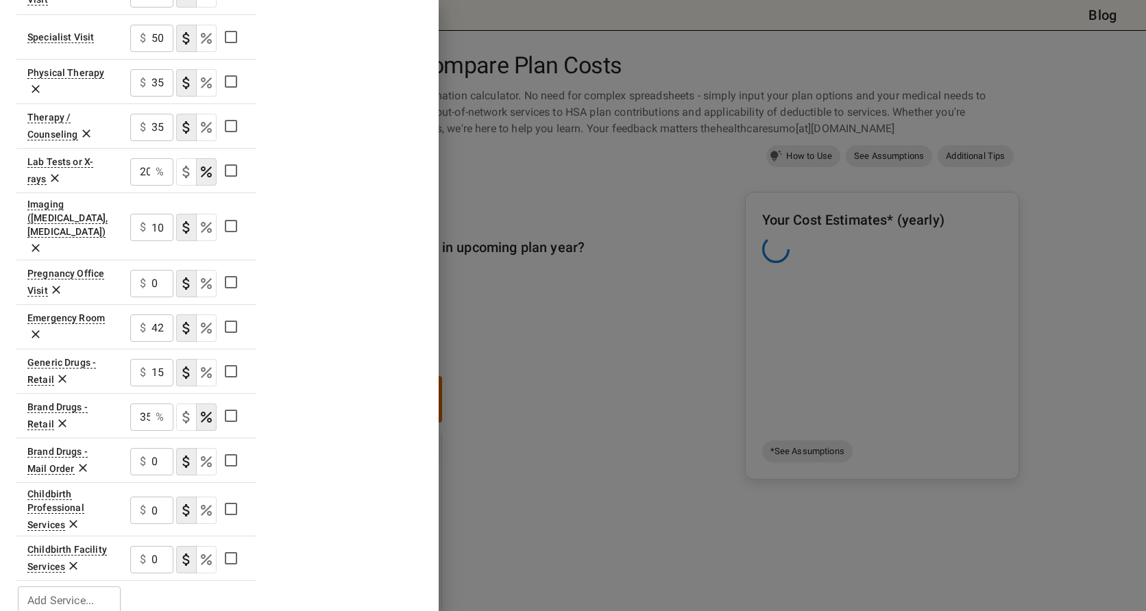
click at [78, 461] on icon at bounding box center [83, 468] width 14 height 14
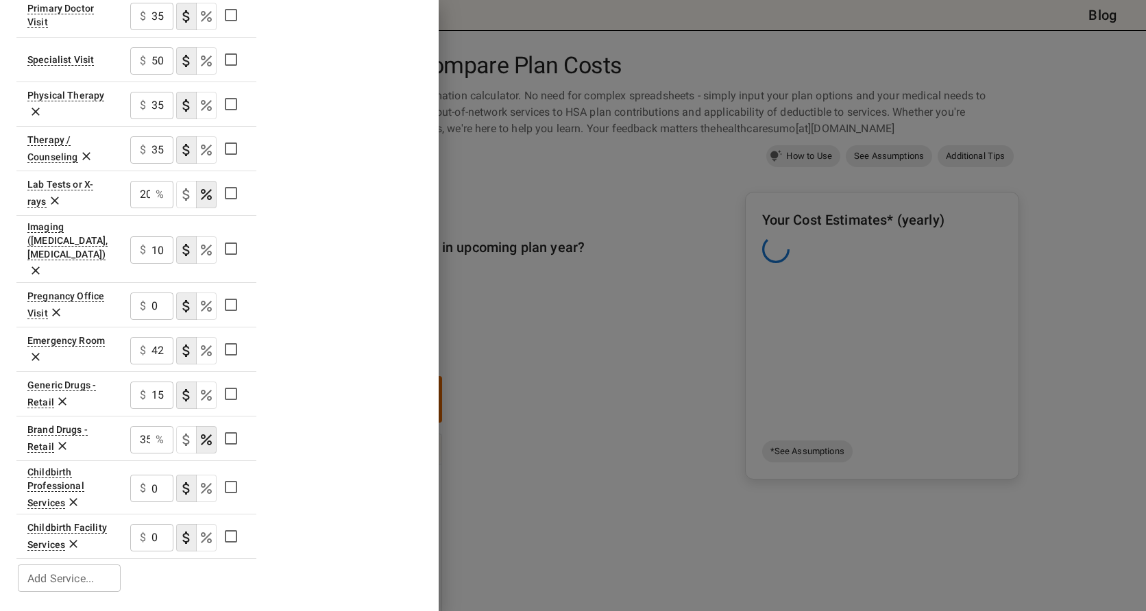
scroll to position [361, 0]
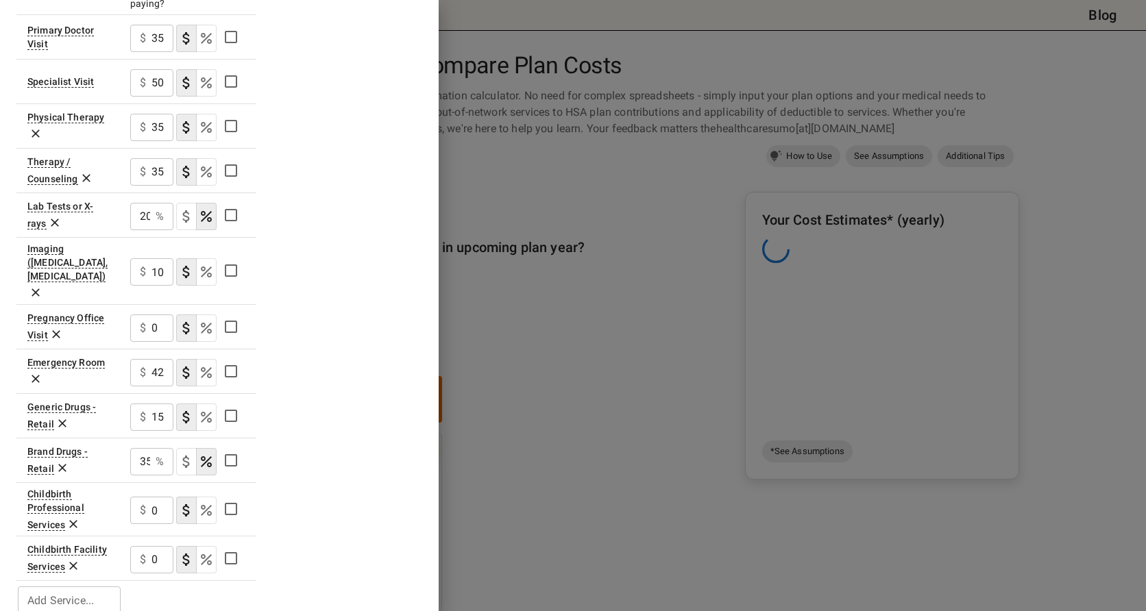
click at [322, 501] on div "Plan A In Network Deductible $ 0 ​ Out of Pocket Maximum $ 15000 ​ Price Per Mo…" at bounding box center [219, 168] width 406 height 897
click at [158, 546] on input "0" at bounding box center [162, 559] width 22 height 27
click at [303, 546] on div "Plan A In Network Deductible $ 0 ​ Out of Pocket Maximum $ 15000 ​ Price Per Mo…" at bounding box center [219, 168] width 406 height 897
click at [73, 587] on div "Add Service... Add Service..." at bounding box center [69, 600] width 103 height 27
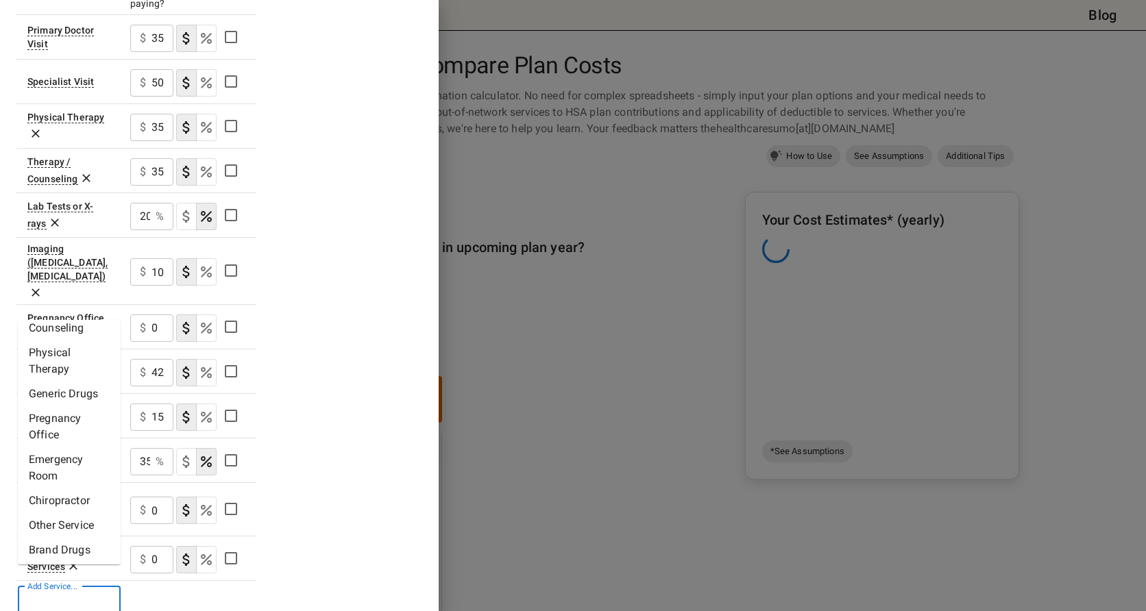
scroll to position [0, 0]
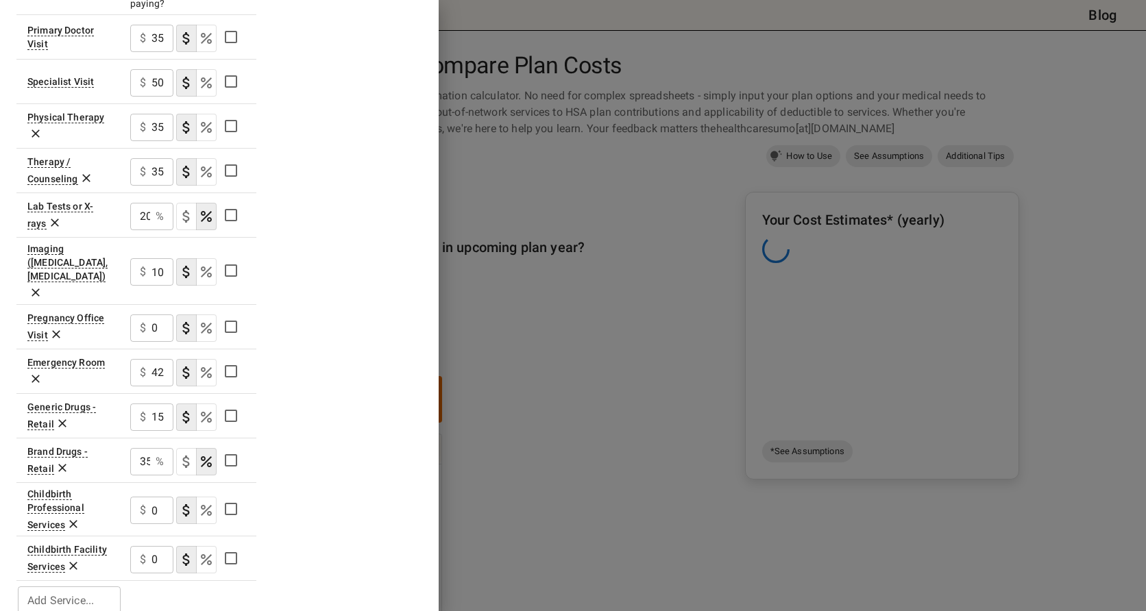
click at [317, 485] on div "Plan A In Network Deductible $ 0 ​ Out of Pocket Maximum $ 15000 ​ Price Per Mo…" at bounding box center [219, 168] width 406 height 897
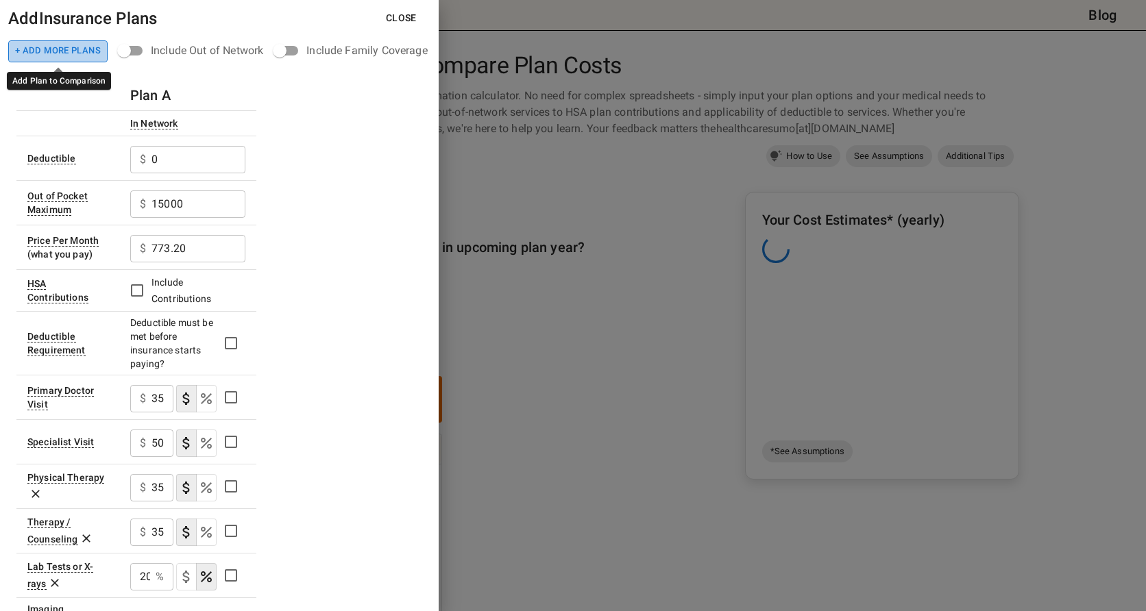
click at [43, 47] on button "+ Add More Plans" at bounding box center [57, 51] width 99 height 22
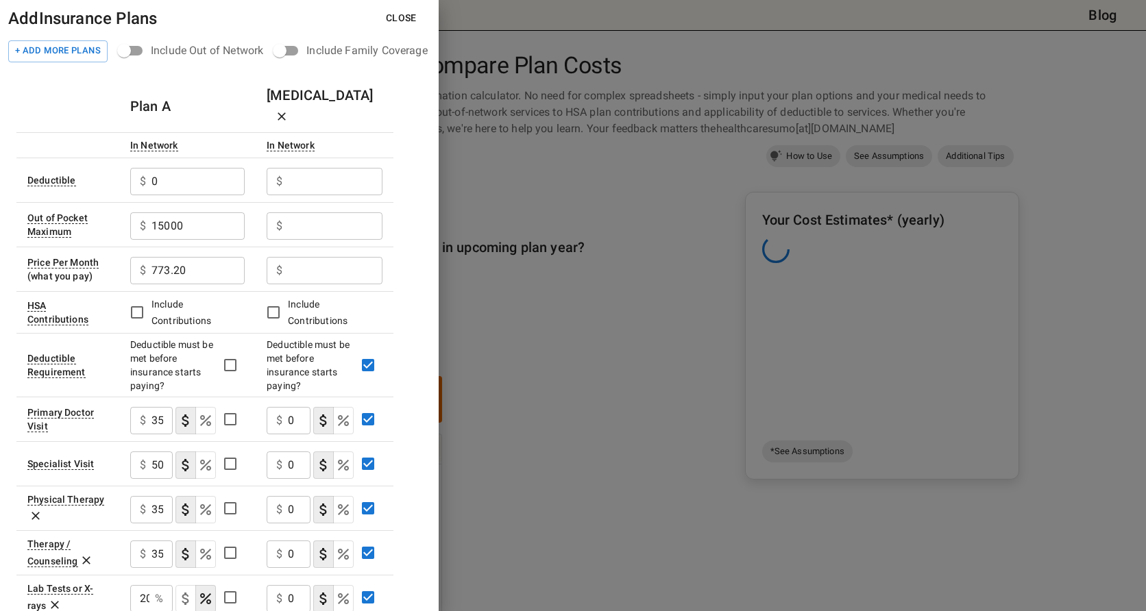
click at [345, 168] on input "text" at bounding box center [335, 181] width 95 height 27
click at [335, 257] on input "text" at bounding box center [335, 270] width 95 height 27
type input "472.77"
click at [404, 202] on div "Plan A [MEDICAL_DATA] In Network In Network Deductible $ 0 ​ $ ​ Out of Pocket …" at bounding box center [219, 539] width 406 height 919
click at [352, 168] on input "text" at bounding box center [335, 181] width 95 height 27
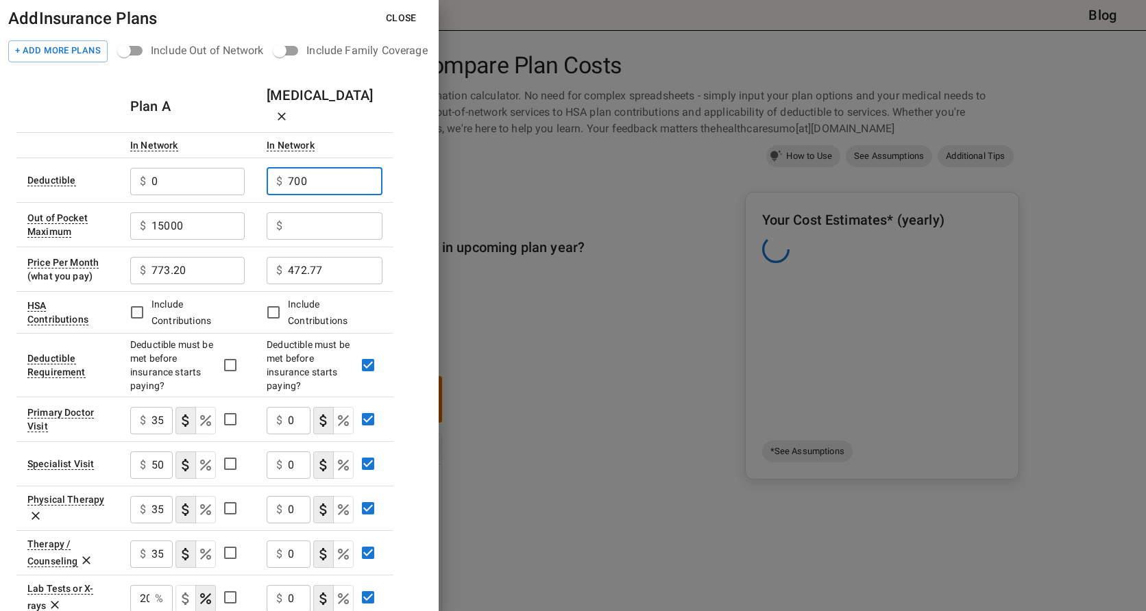
type input "700"
click at [370, 212] on input "text" at bounding box center [335, 225] width 95 height 27
type input "12000"
click at [422, 250] on div "Plan A [MEDICAL_DATA] In Network In Network Deductible $ 0 ​ $ 700 ​ Out of Poc…" at bounding box center [219, 539] width 406 height 919
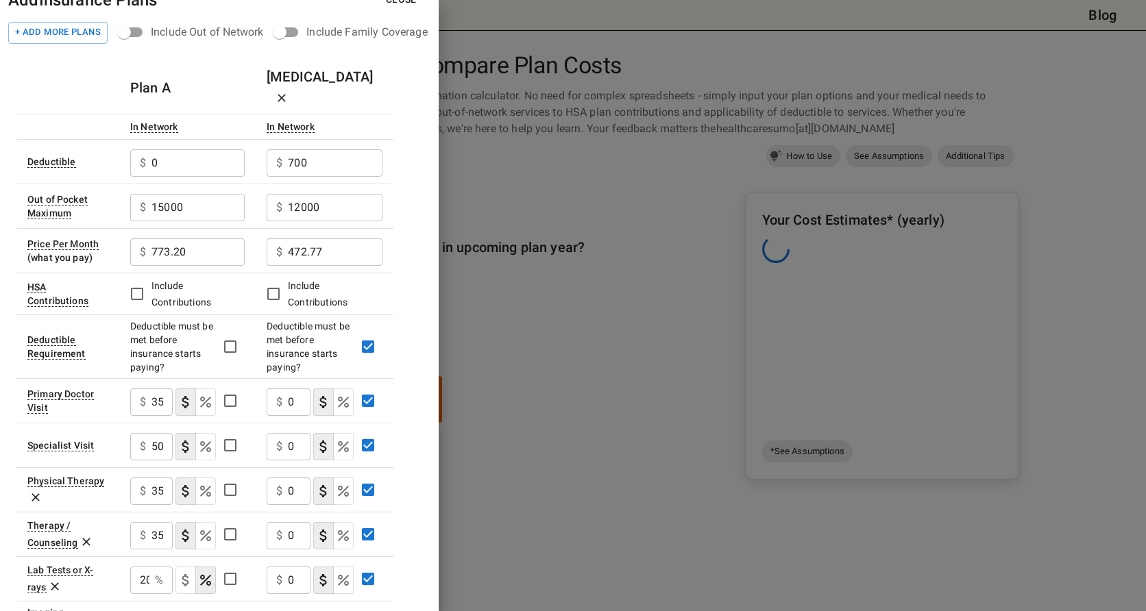
scroll to position [18, 0]
click at [297, 389] on input "0" at bounding box center [299, 402] width 23 height 27
type input "20"
click at [302, 434] on input "0" at bounding box center [299, 447] width 23 height 27
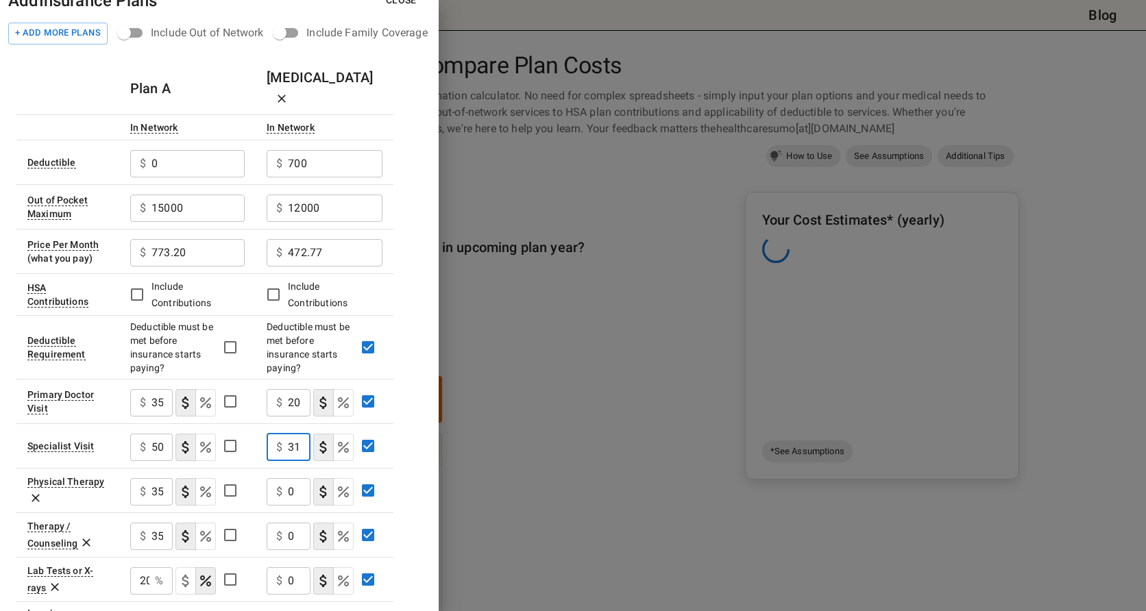
type input "3"
type input "30"
click at [300, 478] on input "0" at bounding box center [299, 491] width 23 height 27
type input "20"
click at [305, 523] on input "0" at bounding box center [299, 536] width 23 height 27
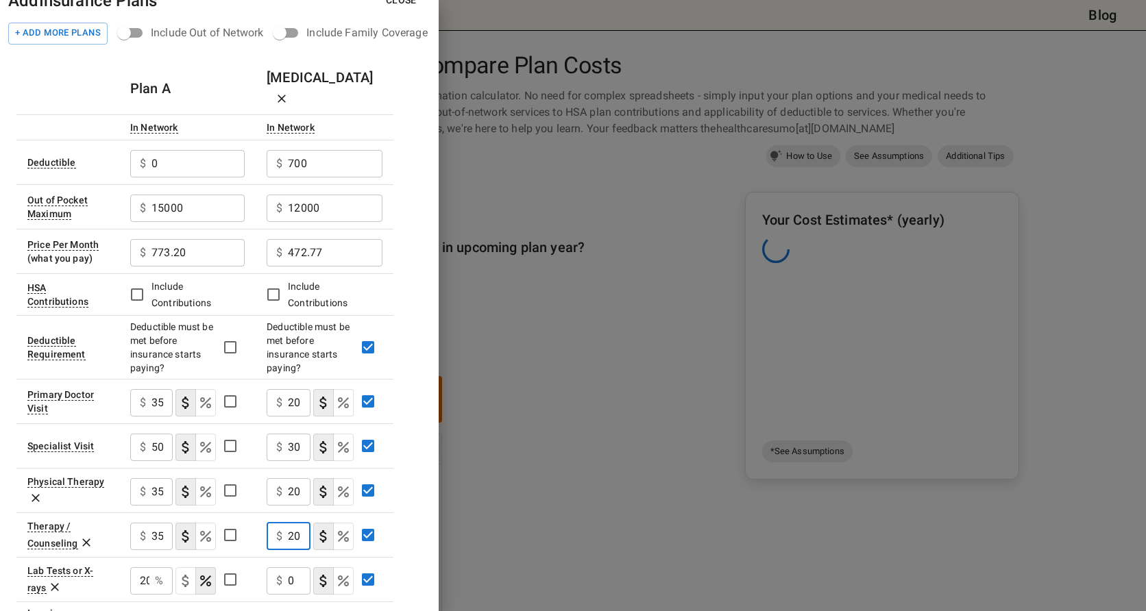
type input "20"
click at [301, 568] on input "0" at bounding box center [299, 581] width 23 height 27
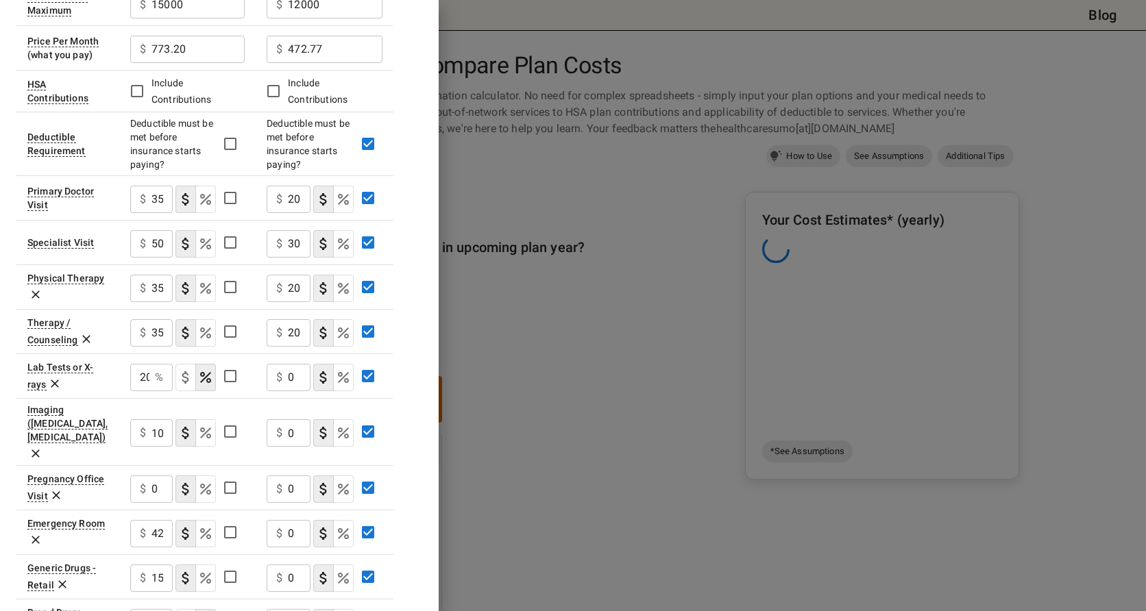
scroll to position [223, 0]
click at [295, 362] on input "0" at bounding box center [299, 375] width 23 height 27
type input "20"
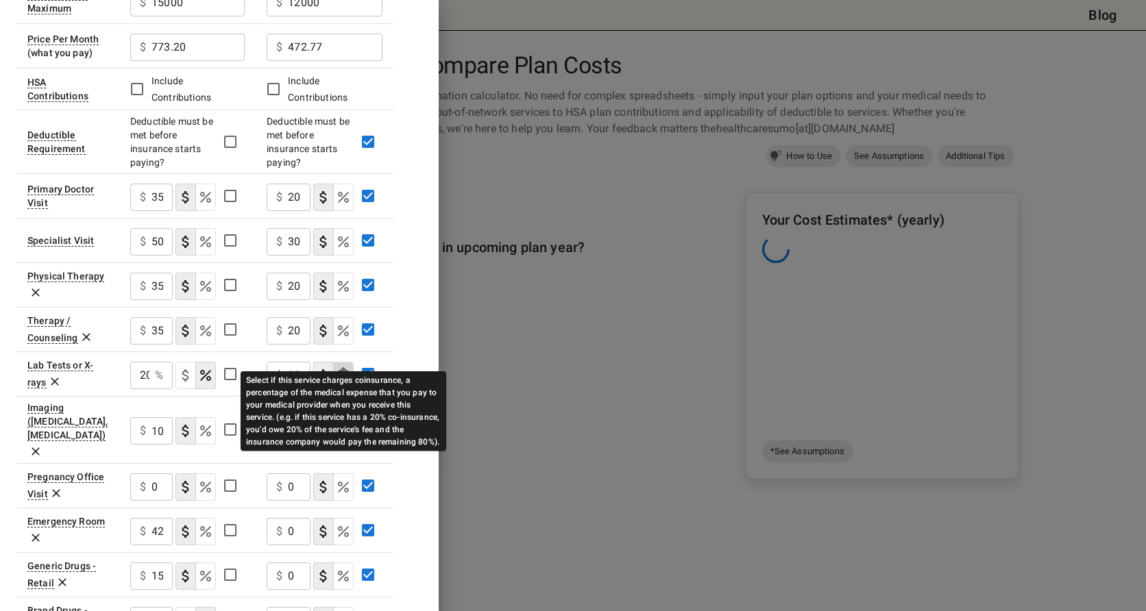
click at [346, 367] on icon "Select if this service charges coinsurance, a percentage of the medical expense…" at bounding box center [343, 375] width 16 height 16
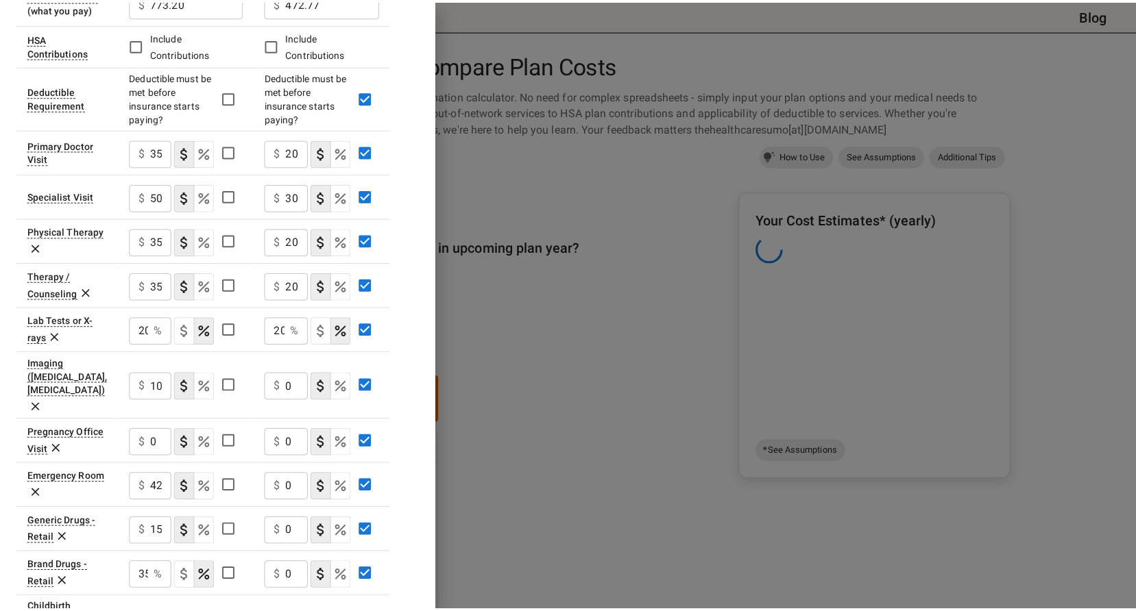
scroll to position [292, 0]
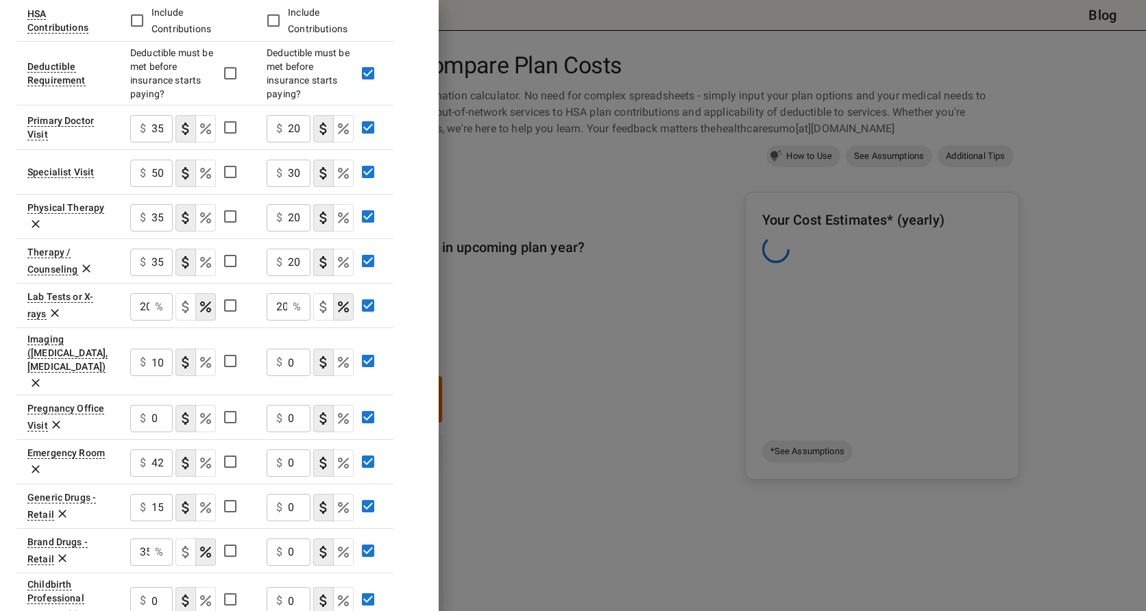
click at [296, 450] on input "0" at bounding box center [299, 463] width 23 height 27
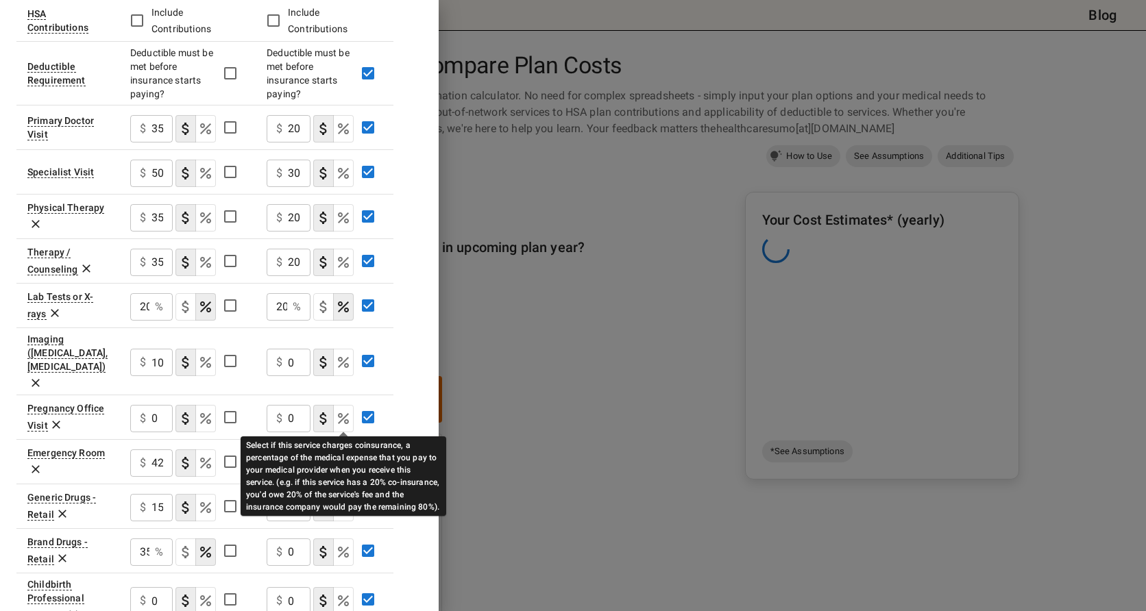
type input "20"
click at [342, 458] on icon "Select if this service charges coinsurance, a percentage of the medical expense…" at bounding box center [343, 463] width 11 height 11
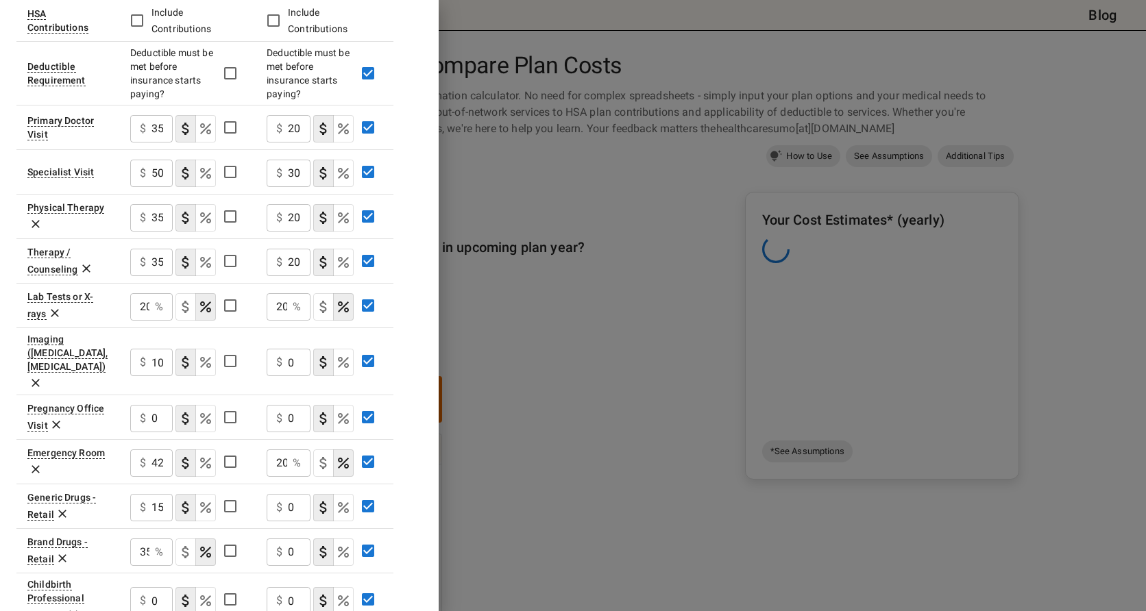
click at [403, 423] on div "Plan A [MEDICAL_DATA] In Network In Network Deductible $ 0 ​ $ 700 ​ Out of Poc…" at bounding box center [219, 247] width 406 height 919
drag, startPoint x: 659, startPoint y: 586, endPoint x: 648, endPoint y: 583, distance: 10.6
click at [659, 586] on div at bounding box center [573, 305] width 1146 height 611
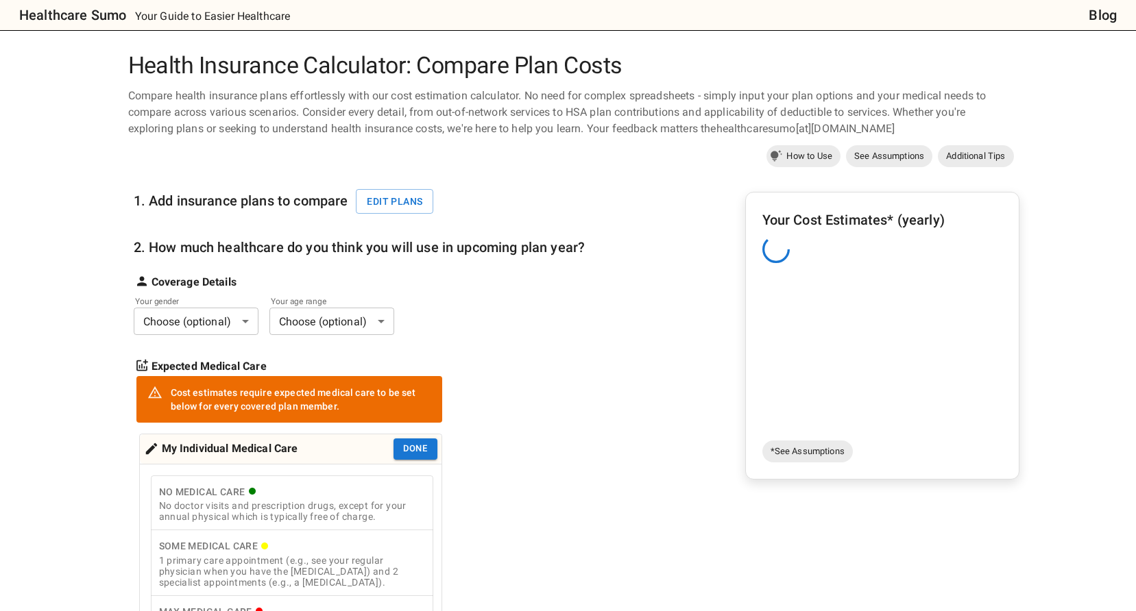
scroll to position [548, 0]
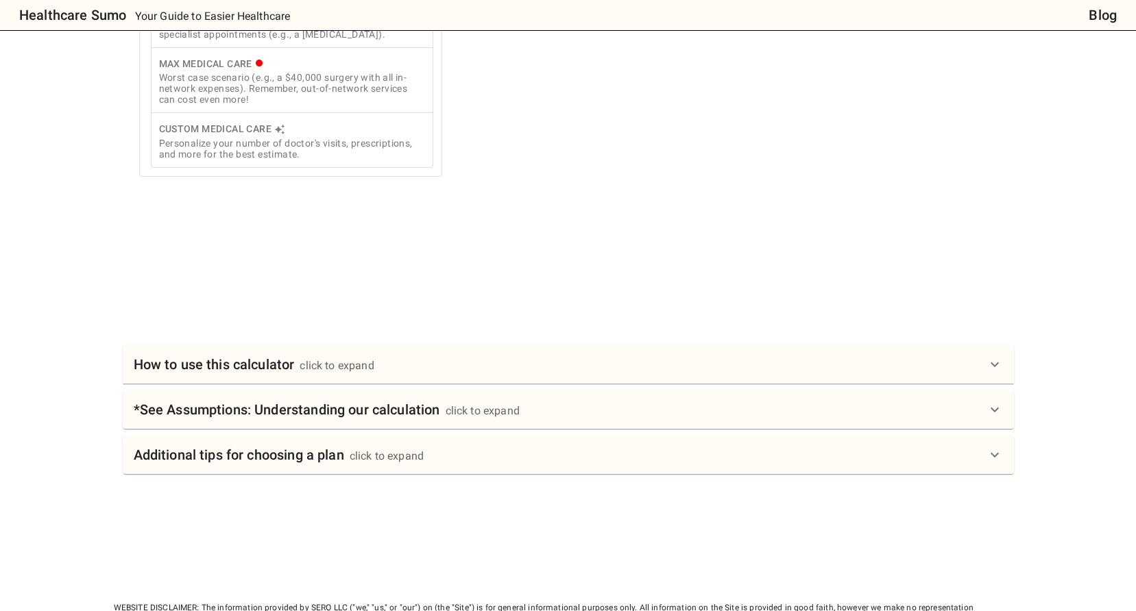
click at [527, 371] on div "How to use this calculator click to expand" at bounding box center [560, 365] width 853 height 22
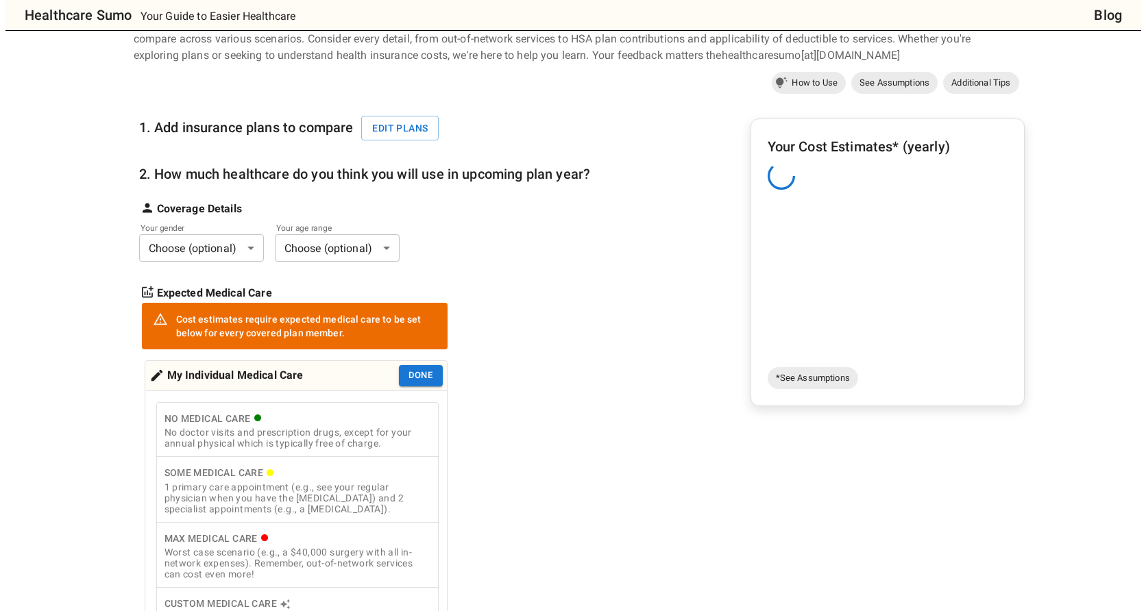
scroll to position [0, 0]
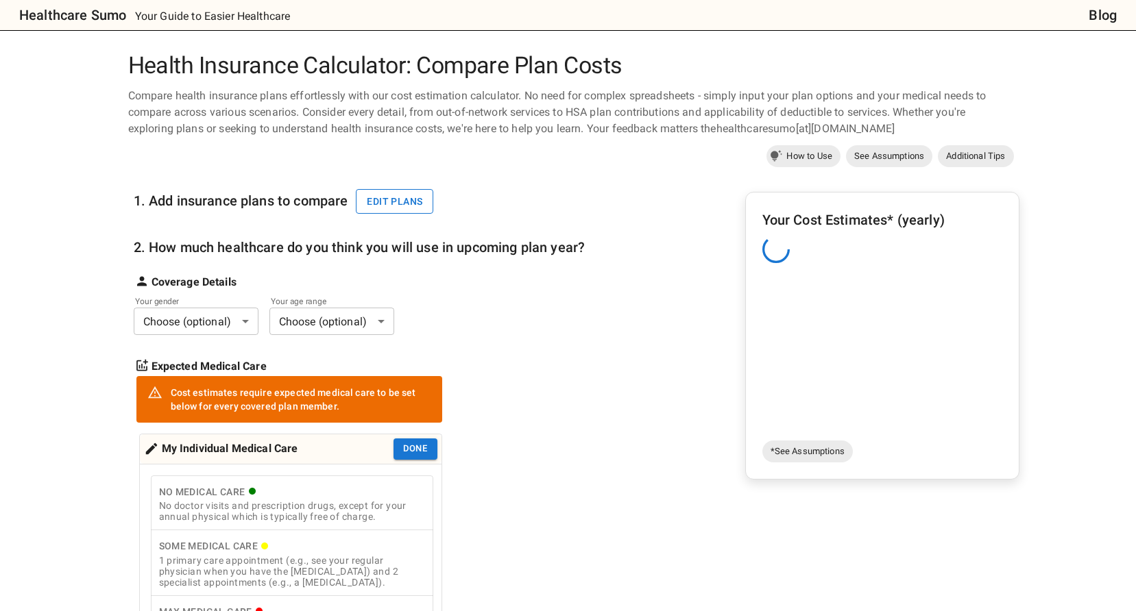
click at [381, 203] on button "Edit plans" at bounding box center [394, 201] width 77 height 25
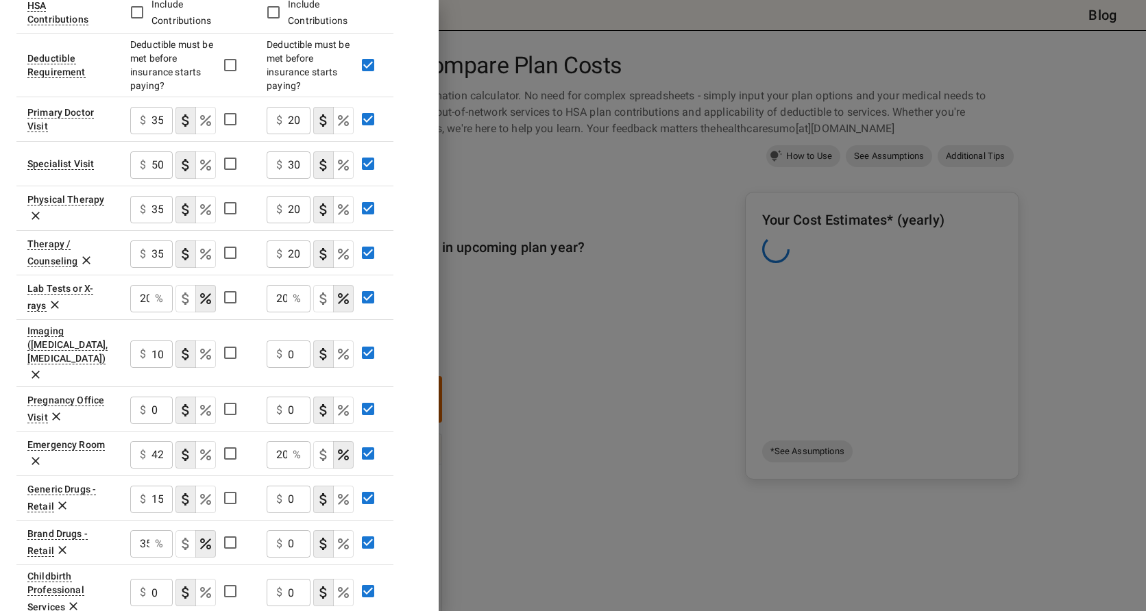
scroll to position [361, 0]
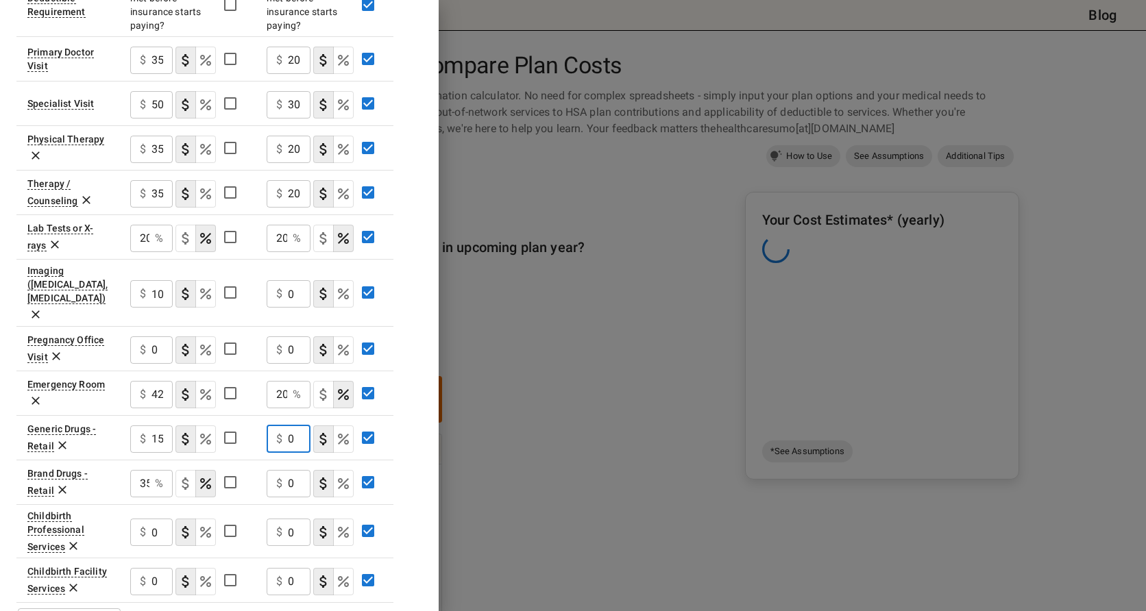
click at [291, 426] on input "0" at bounding box center [299, 439] width 23 height 27
type input "10"
click at [300, 470] on input "0" at bounding box center [299, 483] width 23 height 27
drag, startPoint x: 305, startPoint y: 438, endPoint x: 291, endPoint y: 437, distance: 14.4
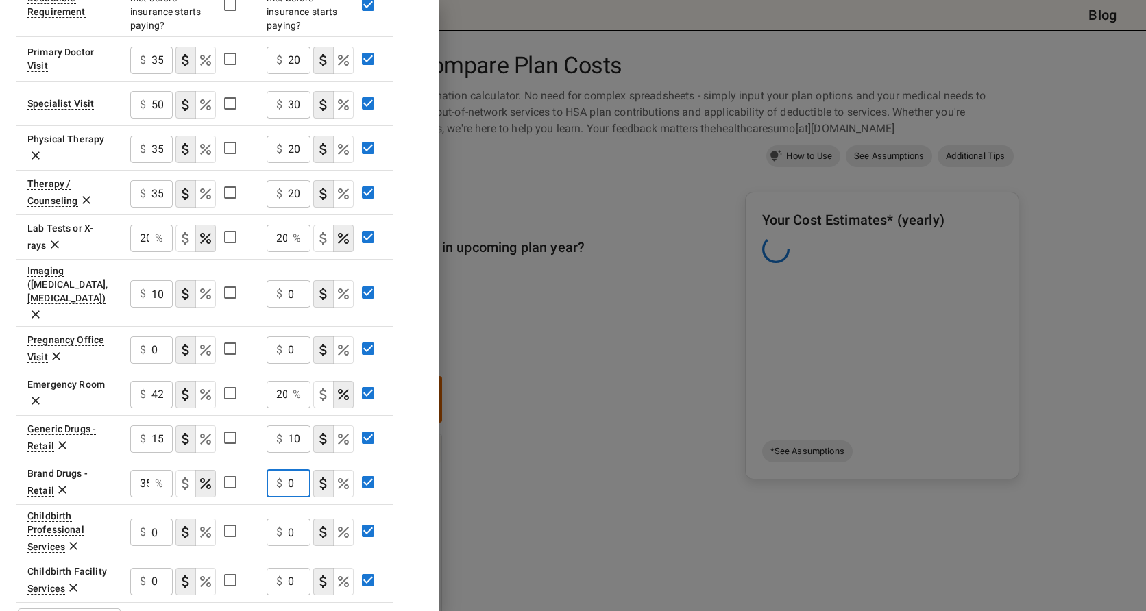
click at [291, 470] on input "0" at bounding box center [299, 483] width 23 height 27
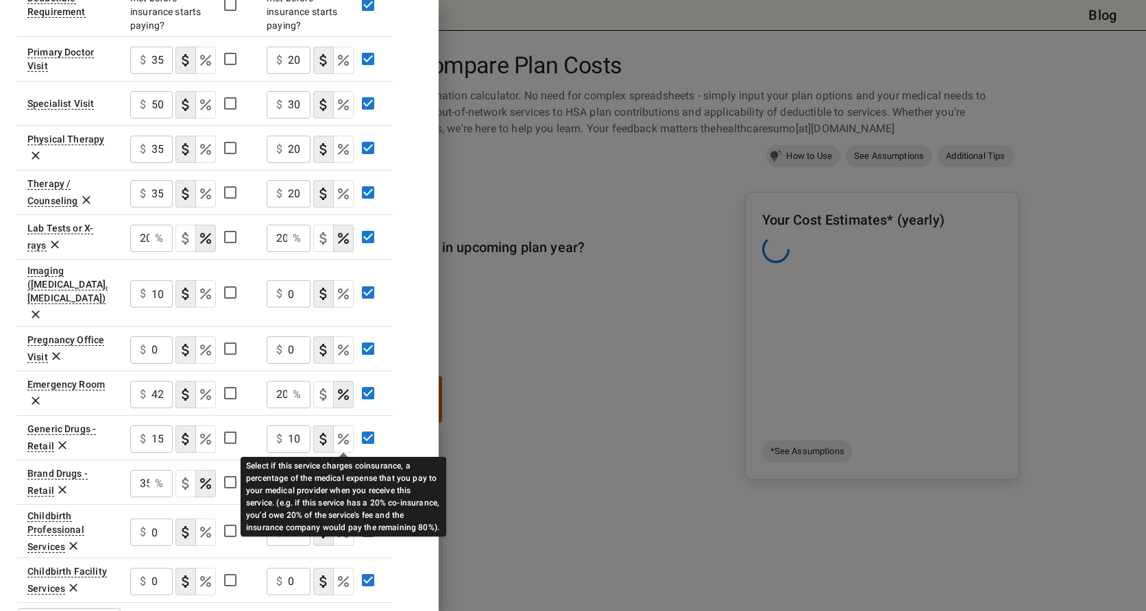
type input "45"
click at [350, 476] on icon "Select if this service charges coinsurance, a percentage of the medical expense…" at bounding box center [343, 484] width 16 height 16
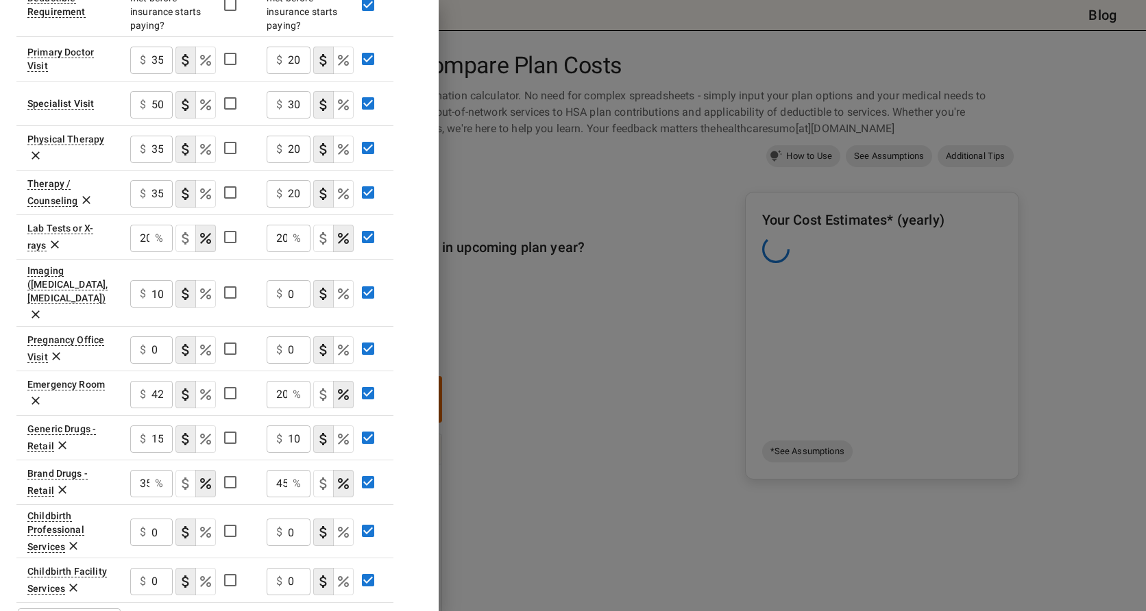
click at [292, 280] on input "0" at bounding box center [299, 293] width 23 height 27
click at [279, 280] on div "$ 0 ​" at bounding box center [289, 293] width 44 height 27
type input "20"
click at [342, 286] on icon "Select if this service charges coinsurance, a percentage of the medical expense…" at bounding box center [343, 294] width 16 height 16
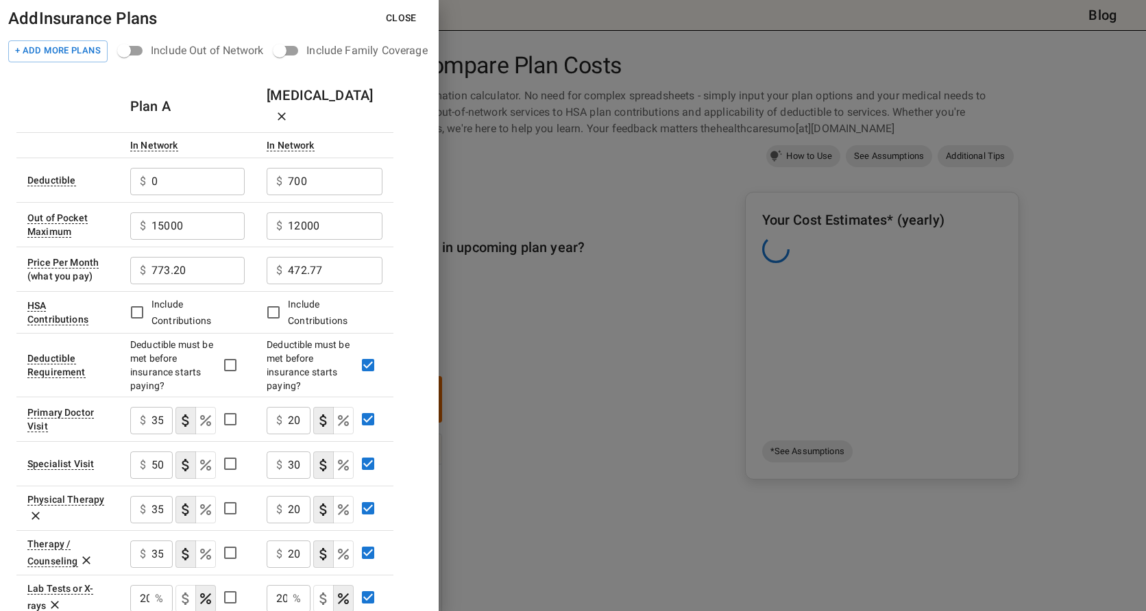
click at [399, 73] on div "Add Insurance Plans Close + Add More Plans Include Out of Network Include Famil…" at bounding box center [219, 305] width 439 height 611
click at [406, 13] on button "Close" at bounding box center [401, 17] width 53 height 25
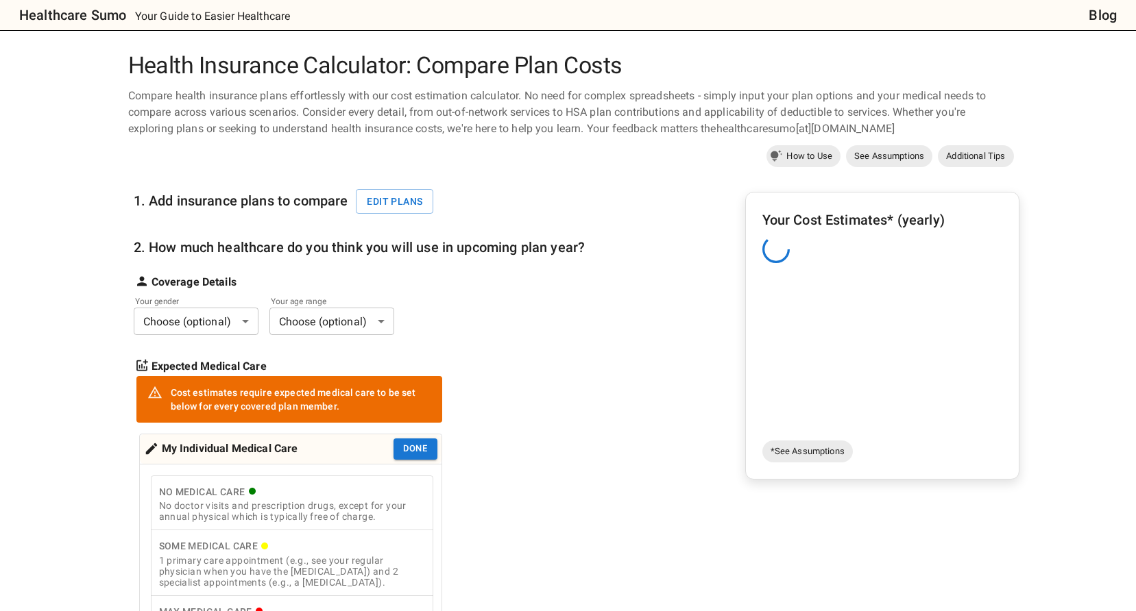
click at [542, 347] on div "Expected Medical Care" at bounding box center [360, 358] width 452 height 33
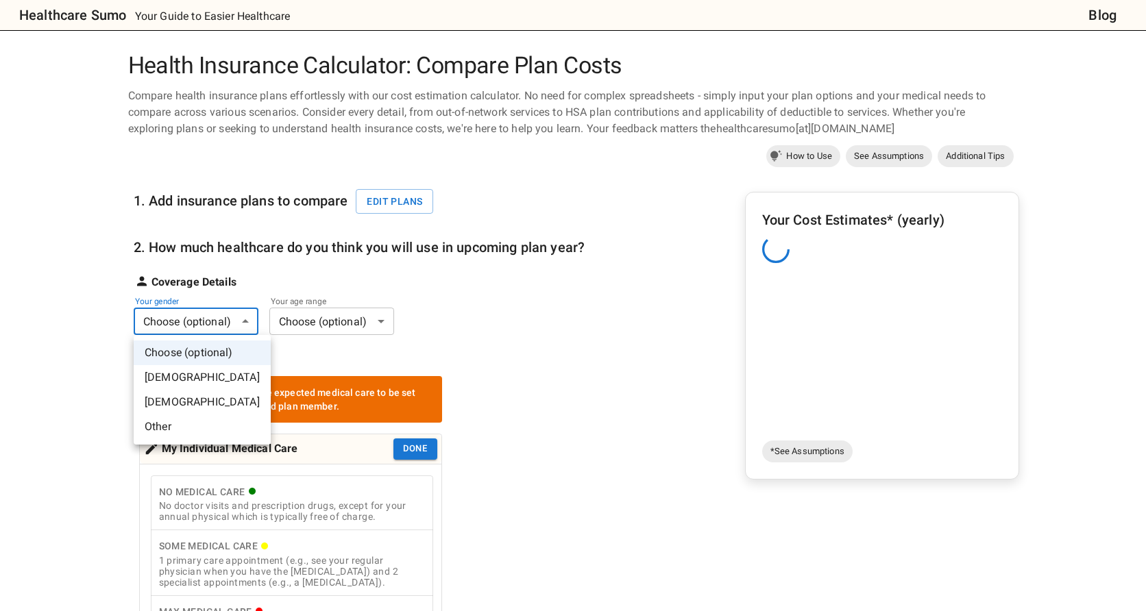
click at [625, 352] on div at bounding box center [573, 305] width 1146 height 611
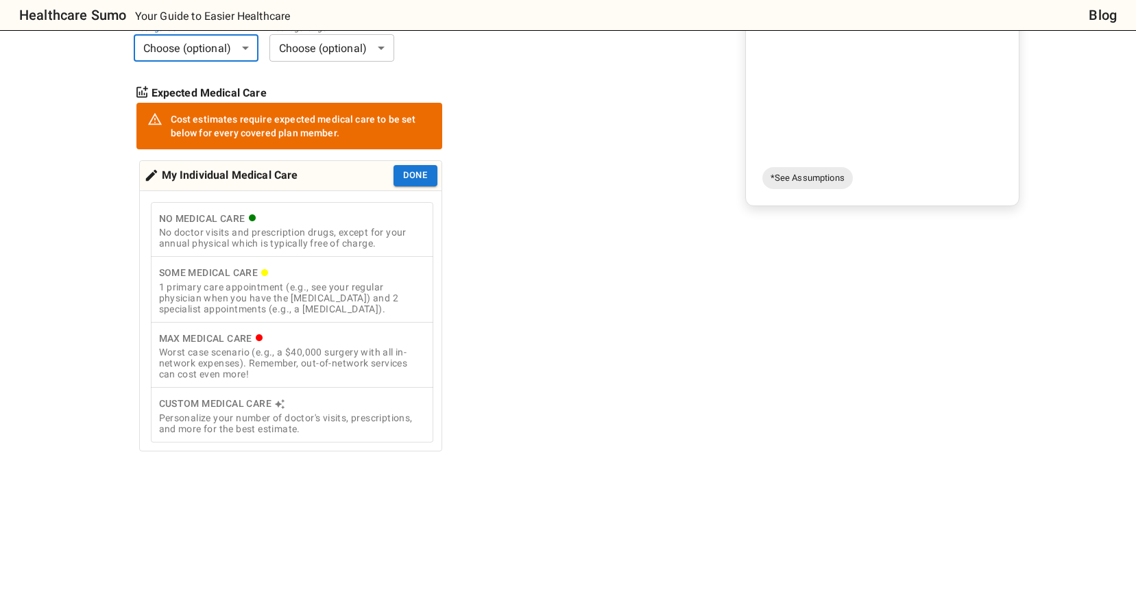
scroll to position [274, 0]
click at [354, 295] on div "1 primary care appointment (e.g., see your regular physician when you have the …" at bounding box center [292, 297] width 266 height 33
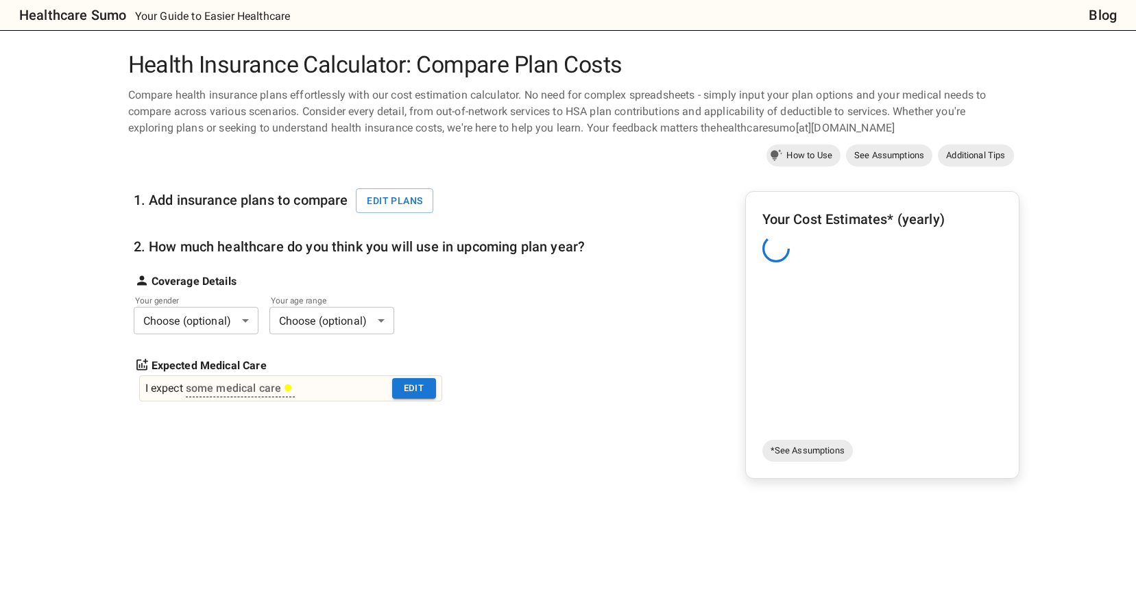
scroll to position [0, 0]
click at [240, 391] on div "some medical care" at bounding box center [239, 389] width 107 height 16
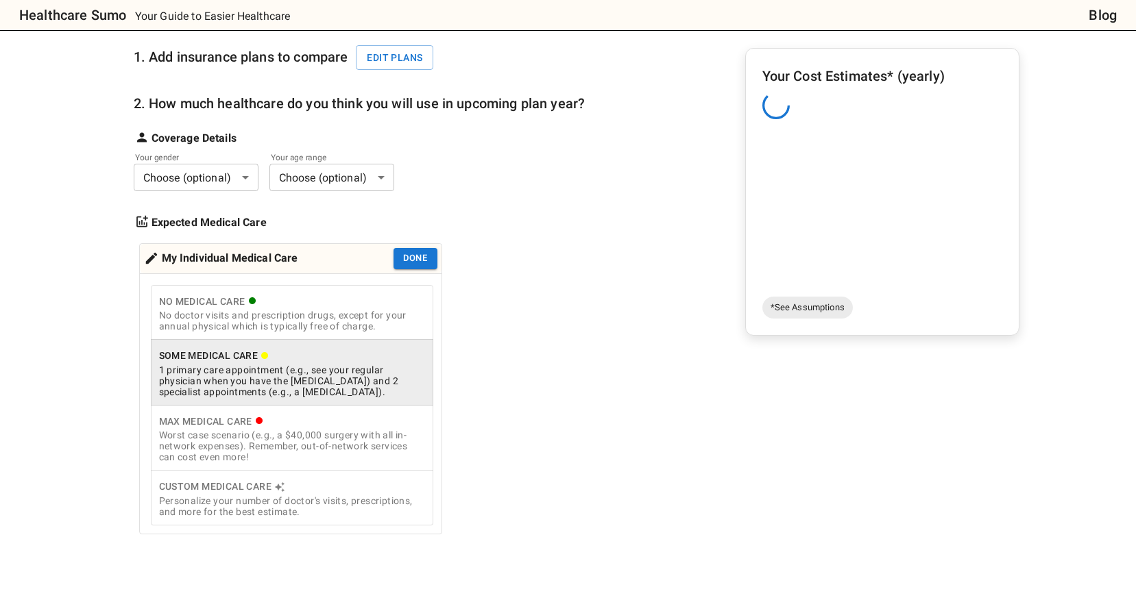
scroll to position [206, 0]
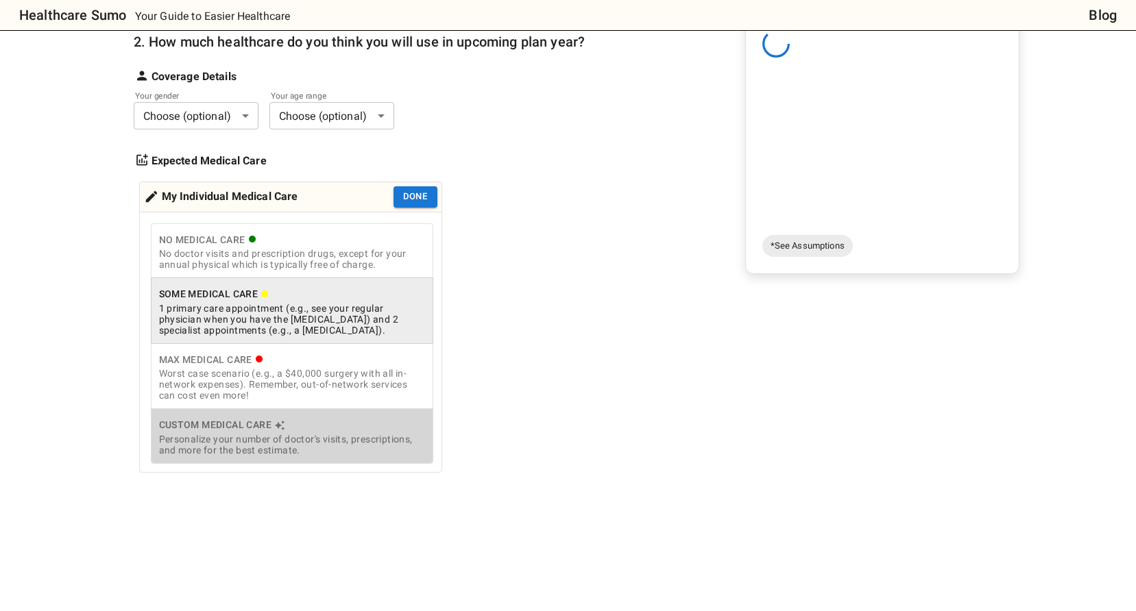
click at [356, 454] on div "Personalize your number of doctor's visits, prescriptions, and more for the bes…" at bounding box center [292, 445] width 266 height 22
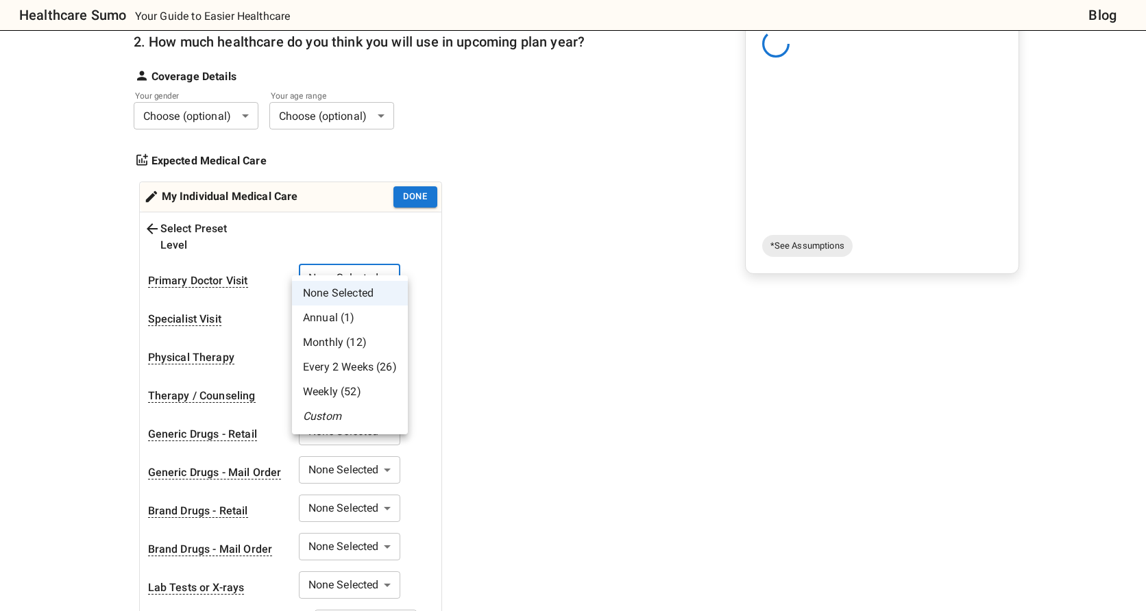
click at [369, 341] on li "Monthly (12)" at bounding box center [350, 342] width 116 height 25
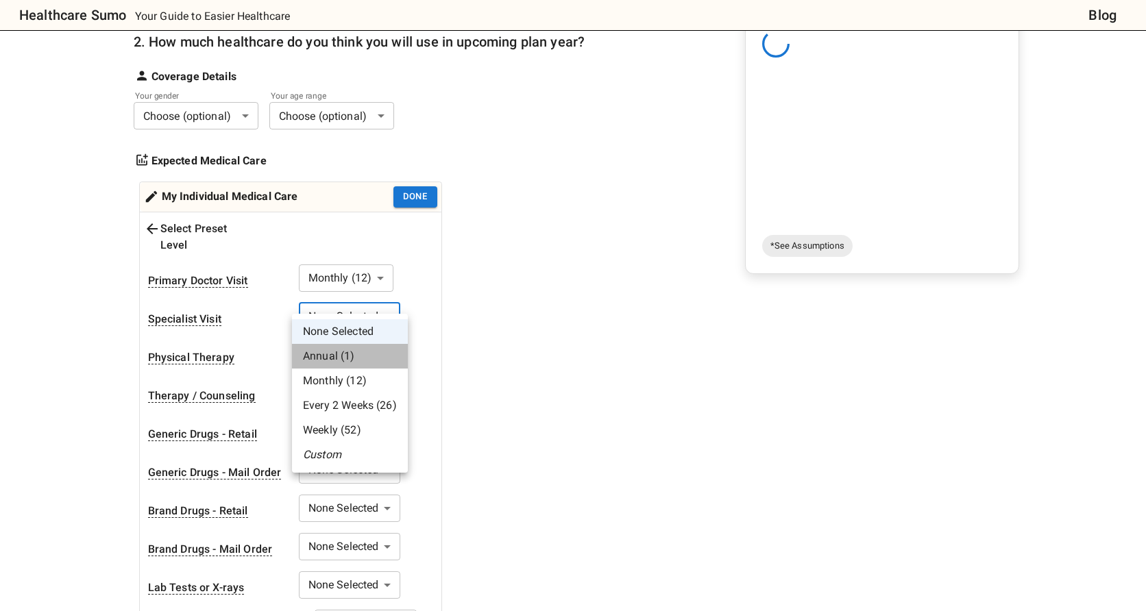
click at [364, 356] on li "Annual (1)" at bounding box center [350, 356] width 116 height 25
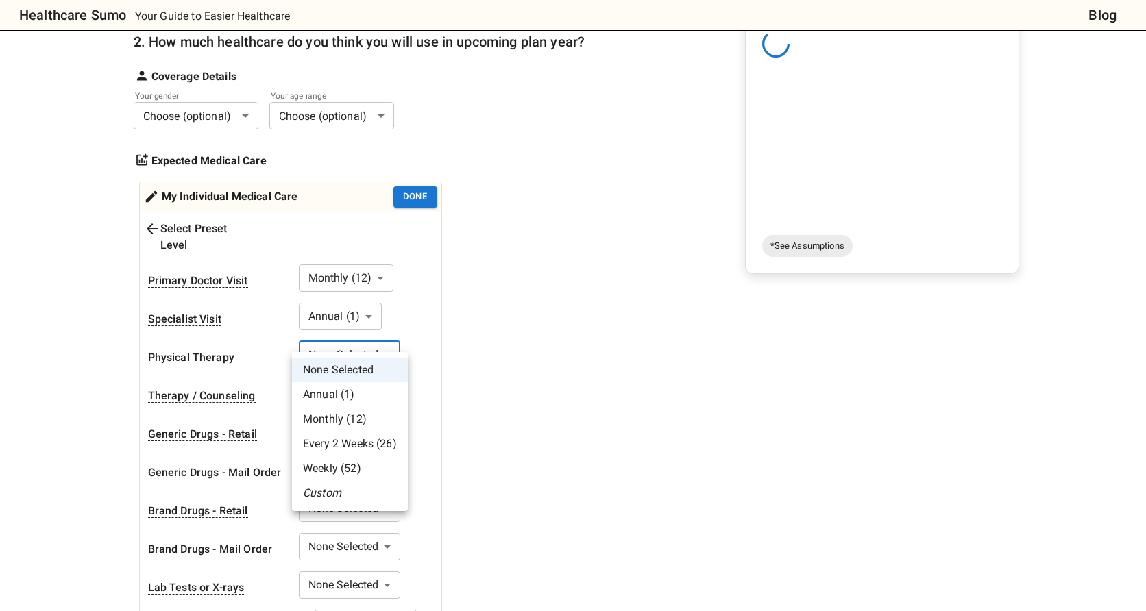
click at [498, 348] on div at bounding box center [573, 305] width 1146 height 611
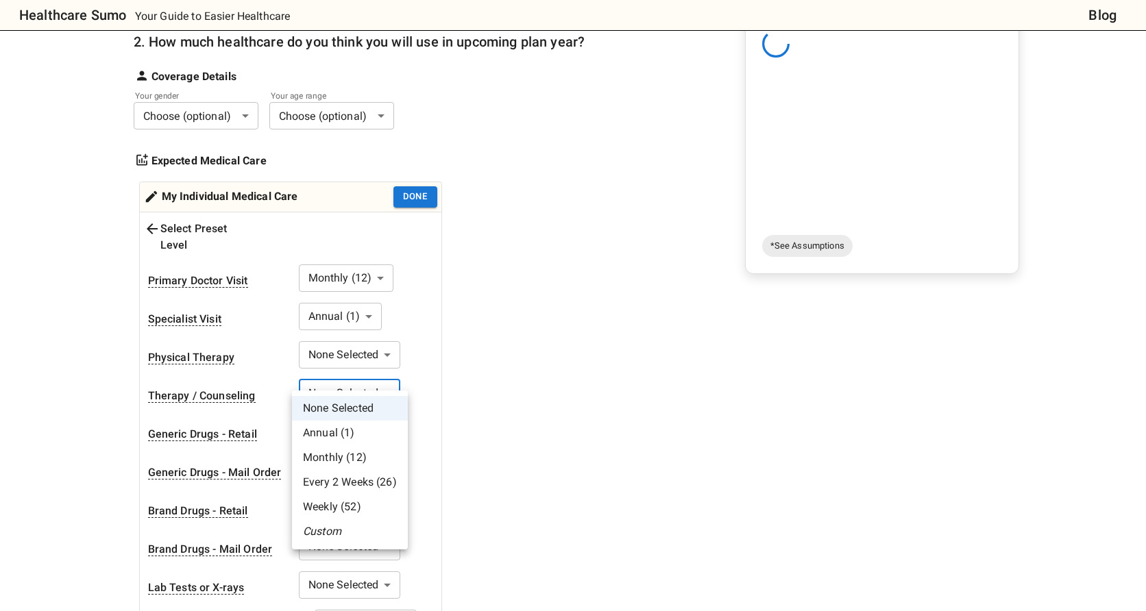
click at [354, 454] on li "Monthly (12)" at bounding box center [350, 458] width 116 height 25
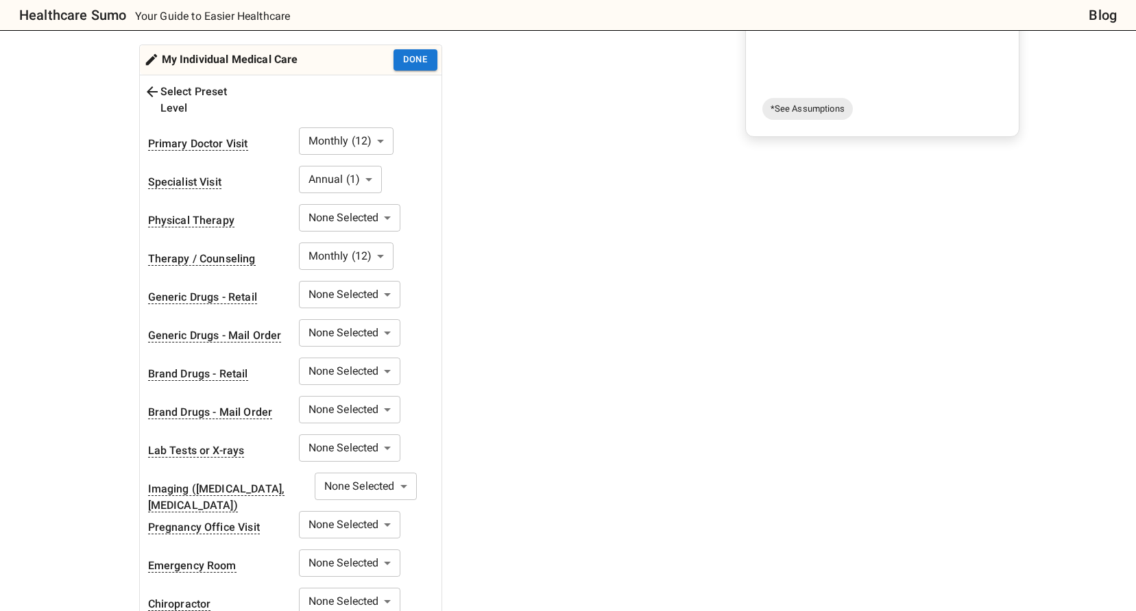
scroll to position [411, 0]
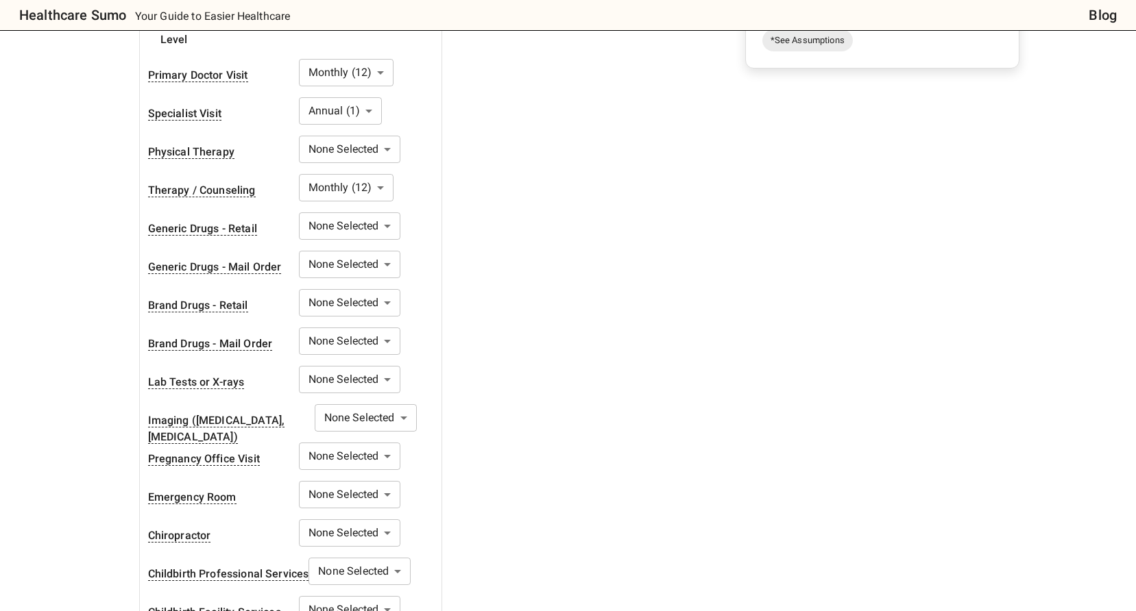
click at [377, 206] on body "Healthcare Sumo Your Guide to Easier Healthcare Blog Health Insurance Calculato…" at bounding box center [568, 508] width 1136 height 1839
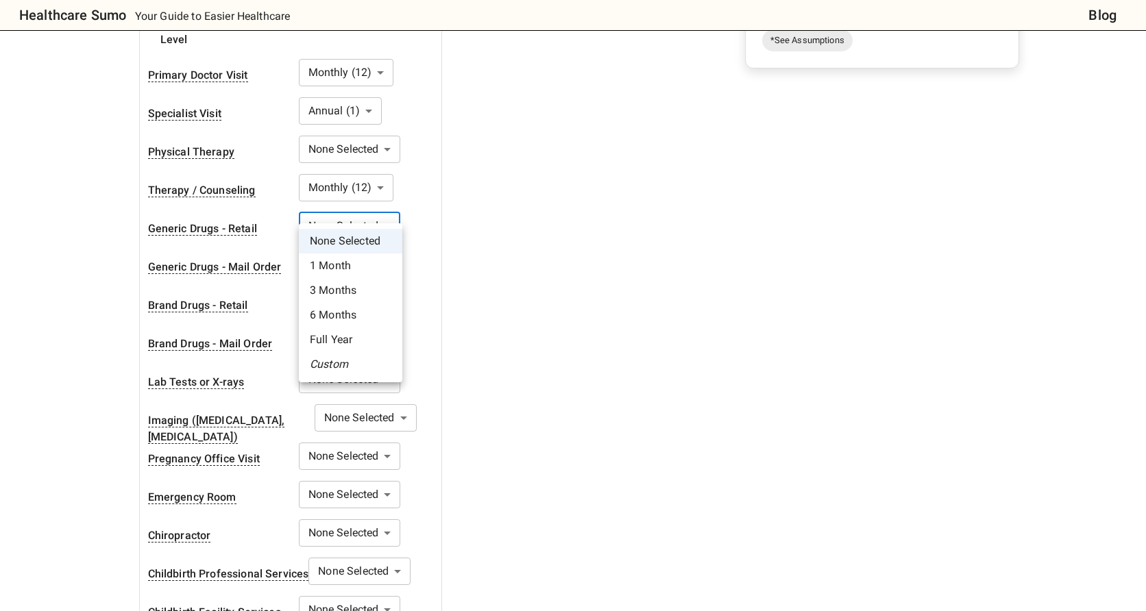
click at [358, 262] on li "1 Month" at bounding box center [350, 266] width 103 height 25
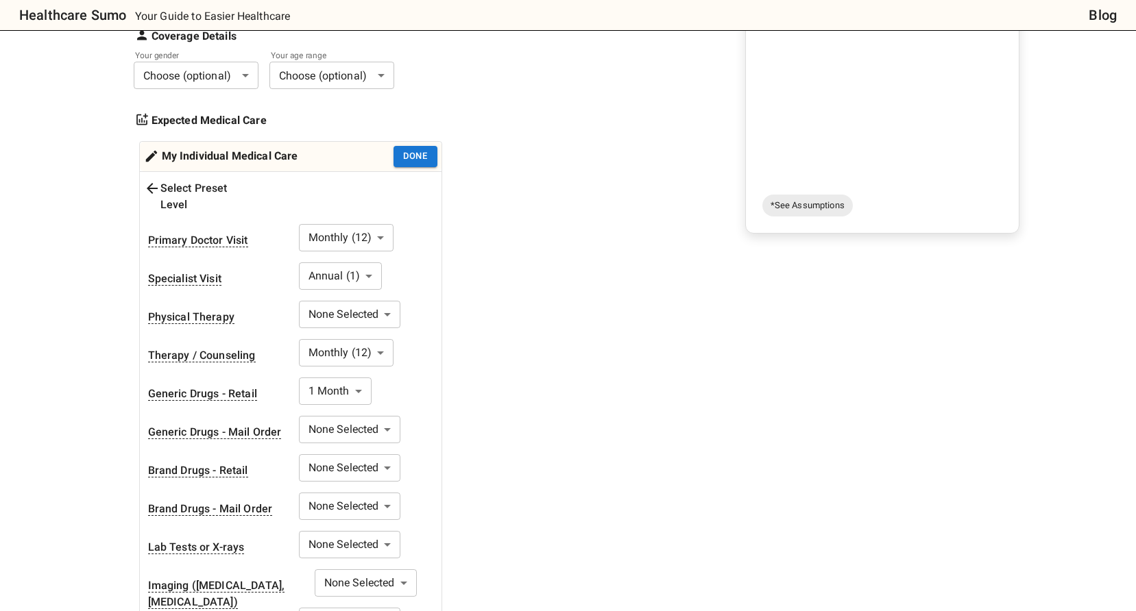
scroll to position [0, 0]
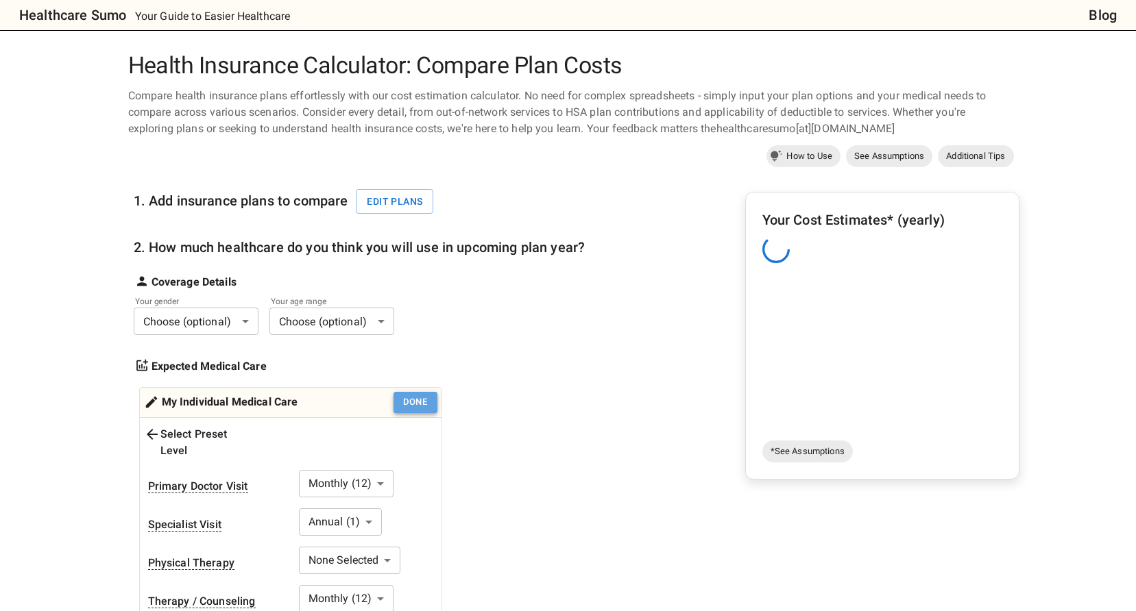
click at [419, 399] on button "Done" at bounding box center [415, 402] width 44 height 21
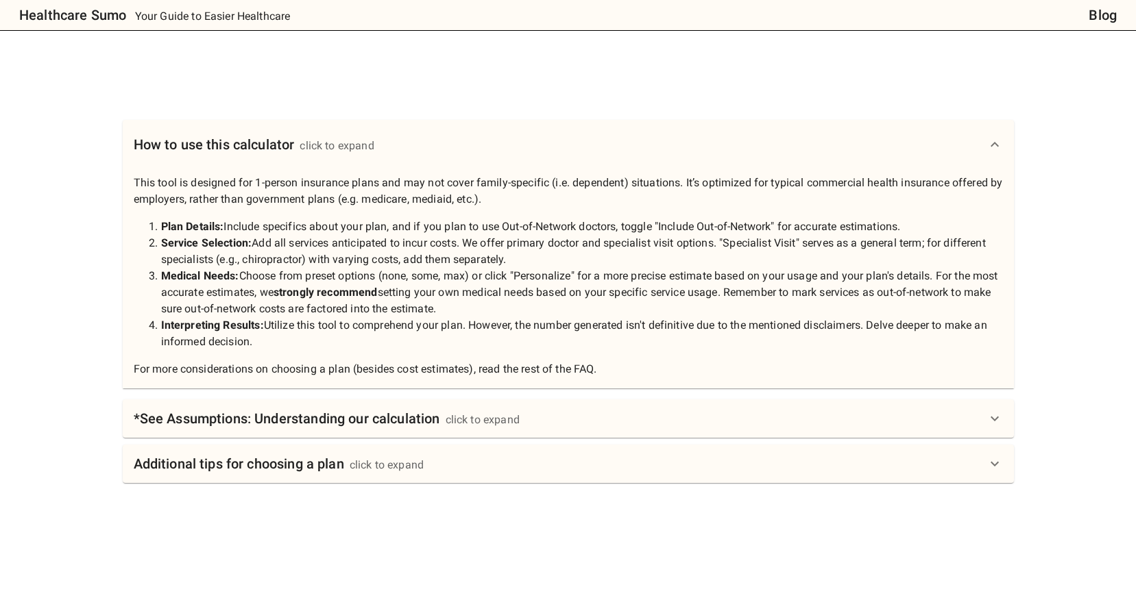
scroll to position [766, 0]
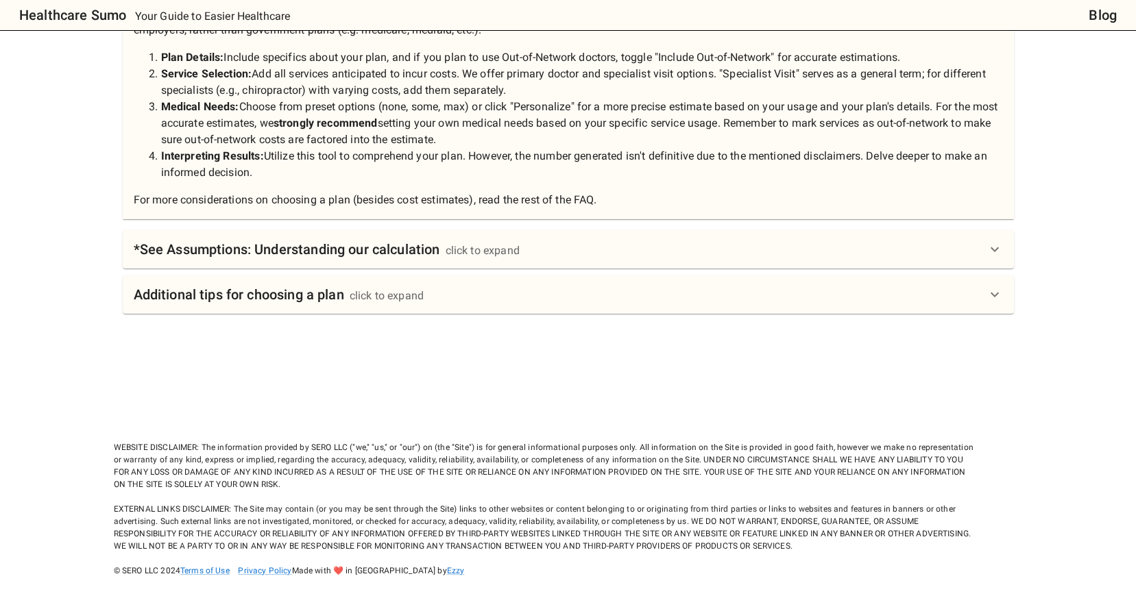
click at [513, 256] on div "click to expand" at bounding box center [483, 251] width 74 height 16
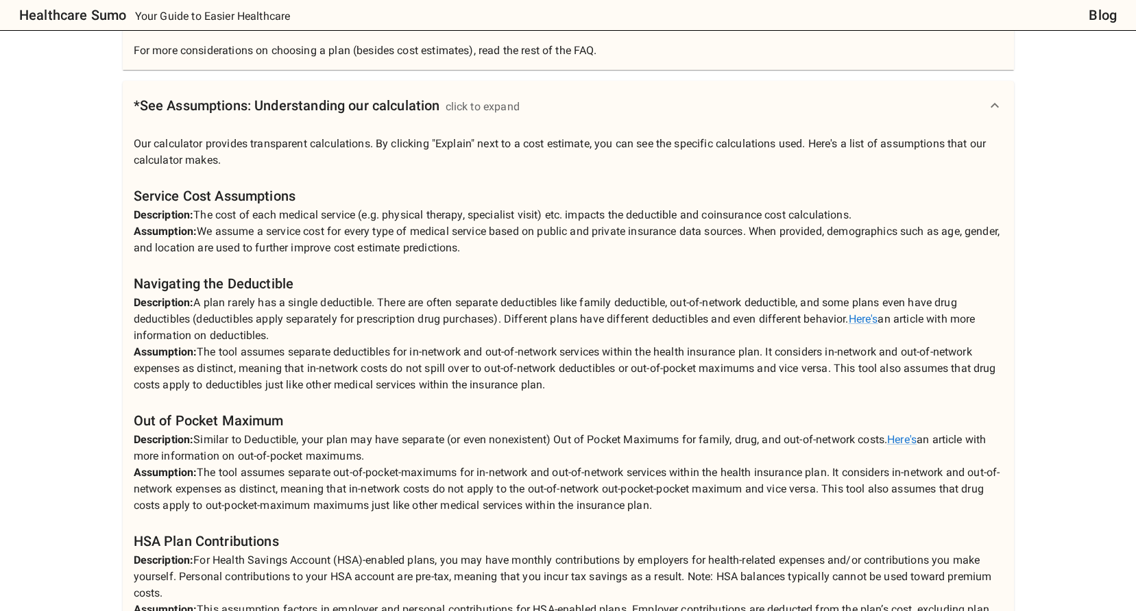
scroll to position [1315, 0]
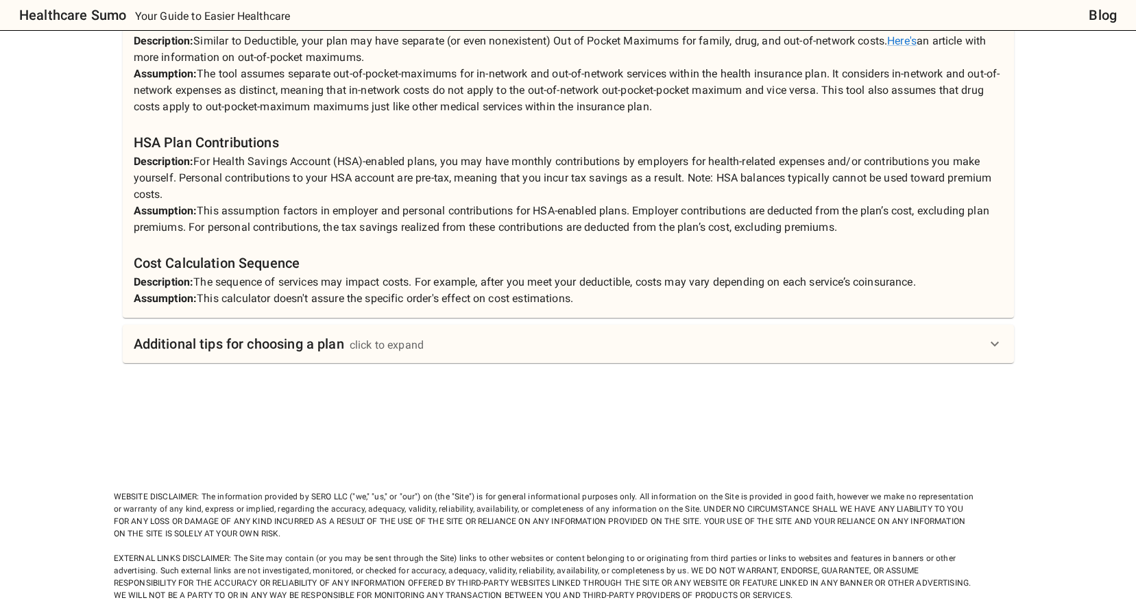
click at [463, 350] on div "Additional tips for choosing a plan click to expand" at bounding box center [560, 344] width 853 height 22
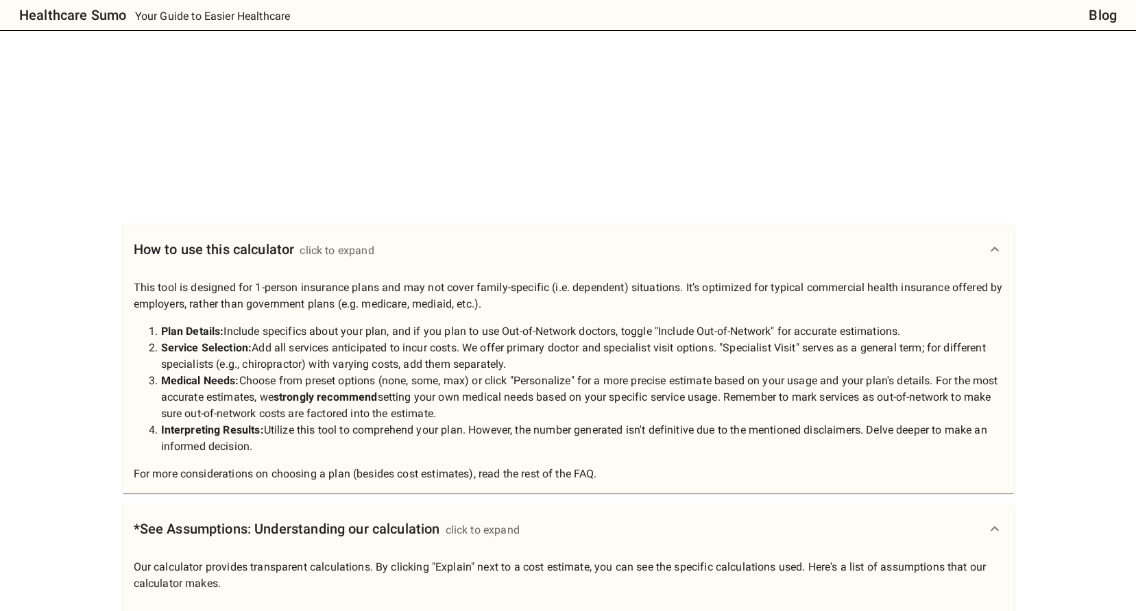
scroll to position [0, 0]
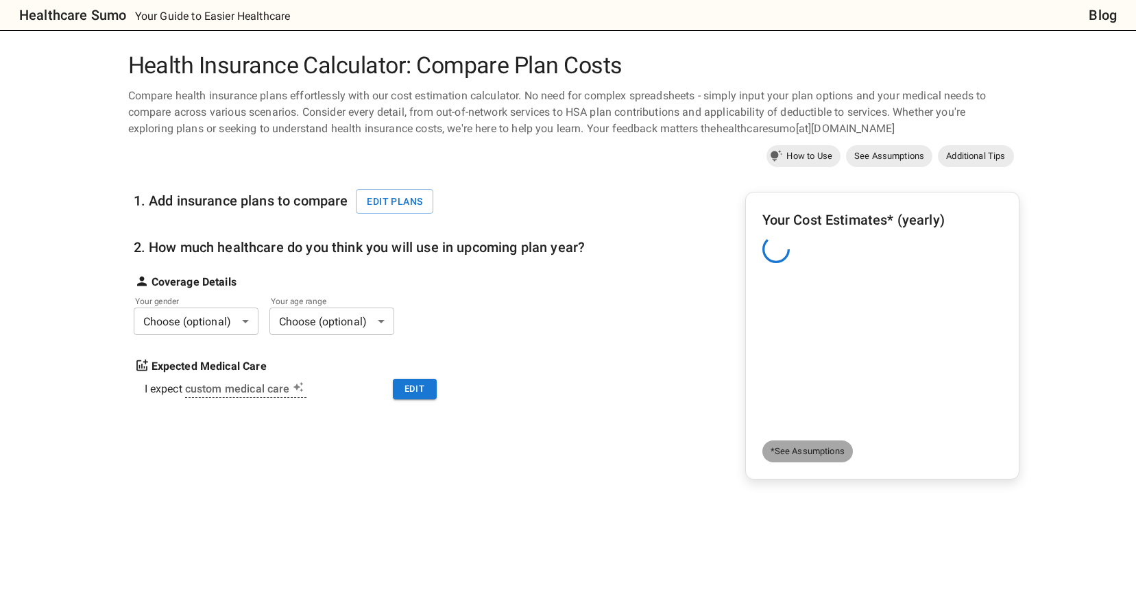
click at [791, 454] on span "*See Assumptions" at bounding box center [807, 452] width 90 height 14
drag, startPoint x: 735, startPoint y: 473, endPoint x: 515, endPoint y: 352, distance: 250.3
